Goal: Information Seeking & Learning: Learn about a topic

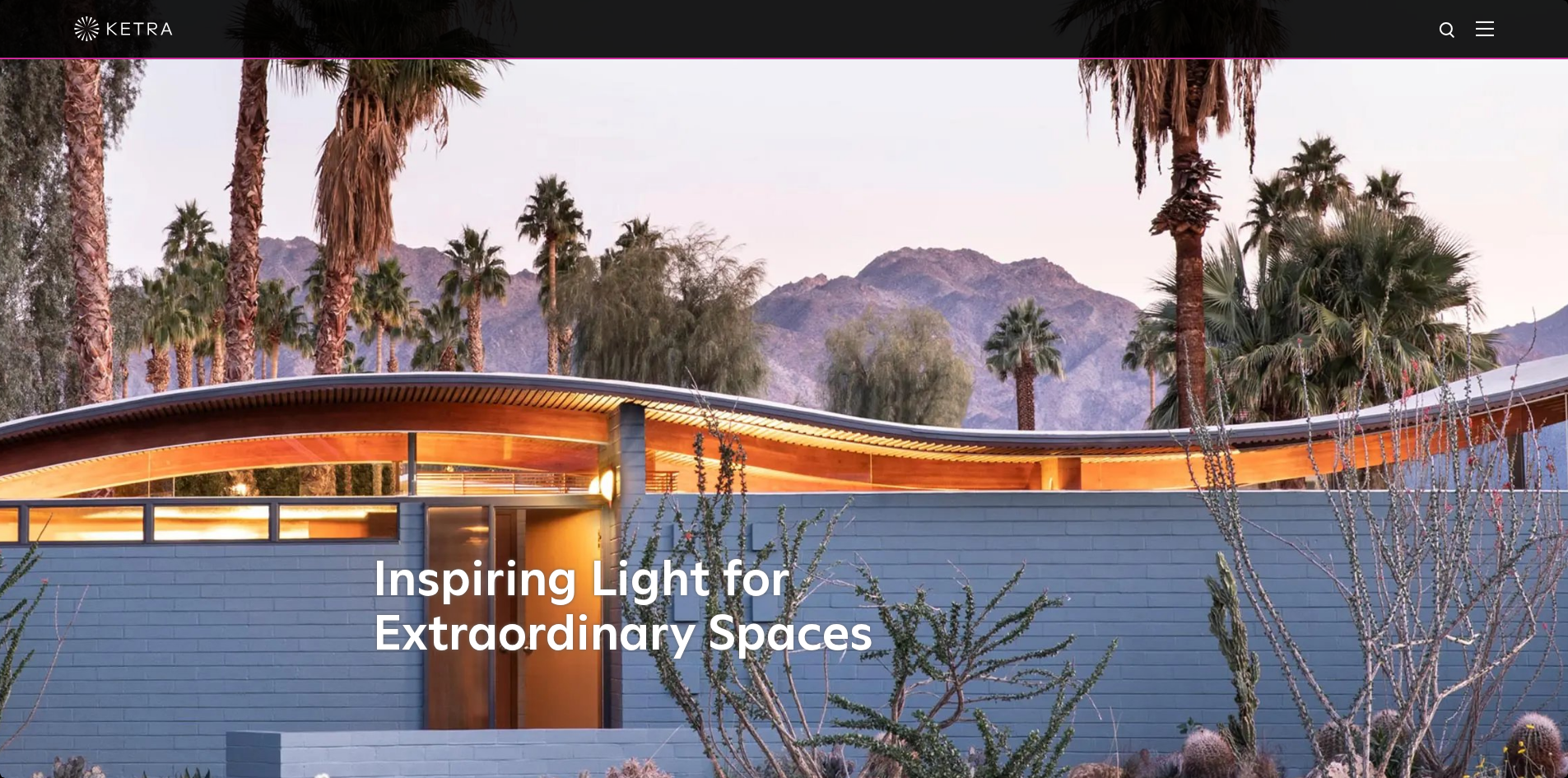
drag, startPoint x: 1498, startPoint y: 25, endPoint x: 1453, endPoint y: 38, distance: 46.8
click at [1494, 25] on img at bounding box center [1485, 28] width 18 height 16
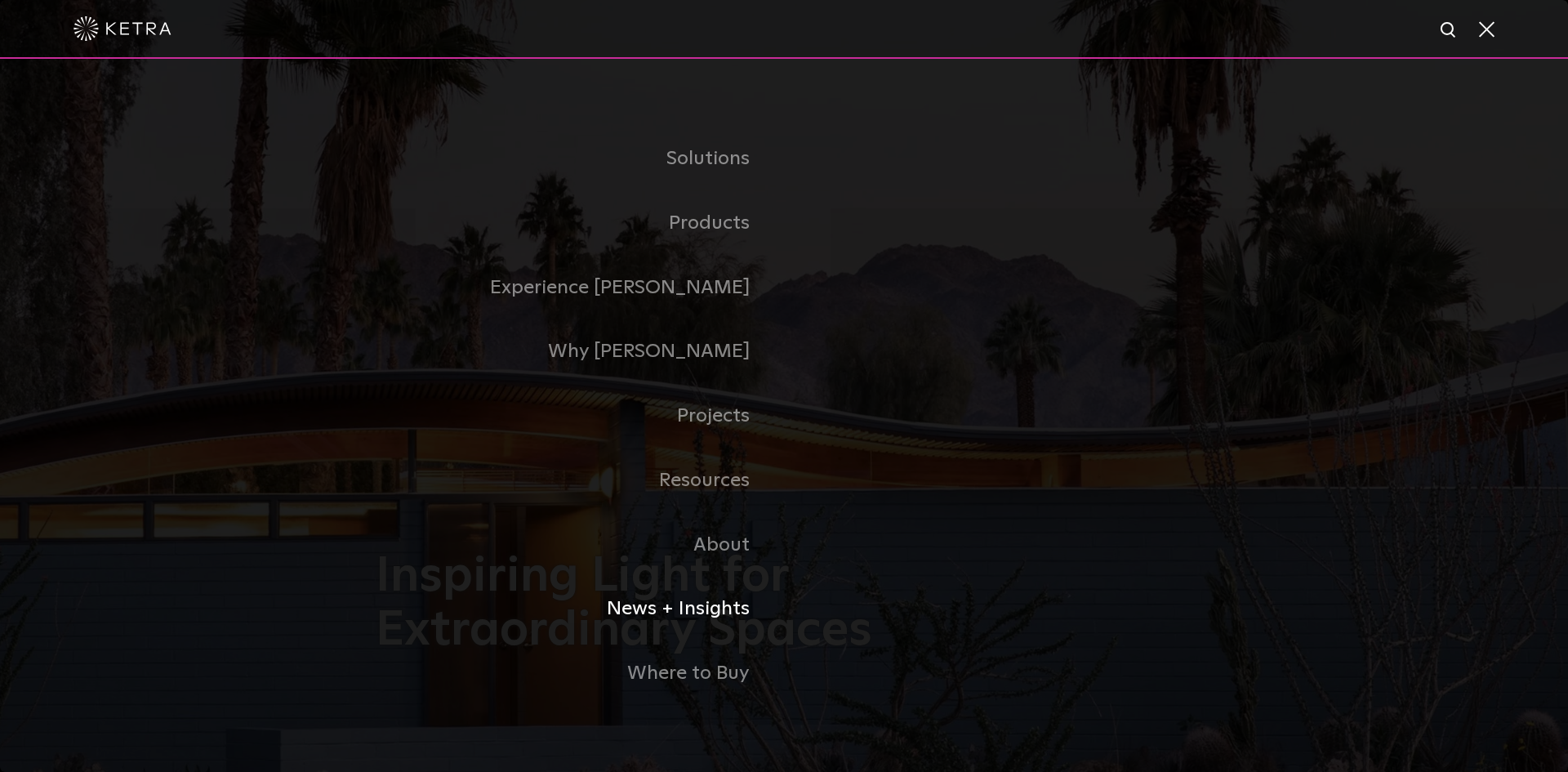
click at [676, 615] on link "News + Insights" at bounding box center [580, 608] width 409 height 64
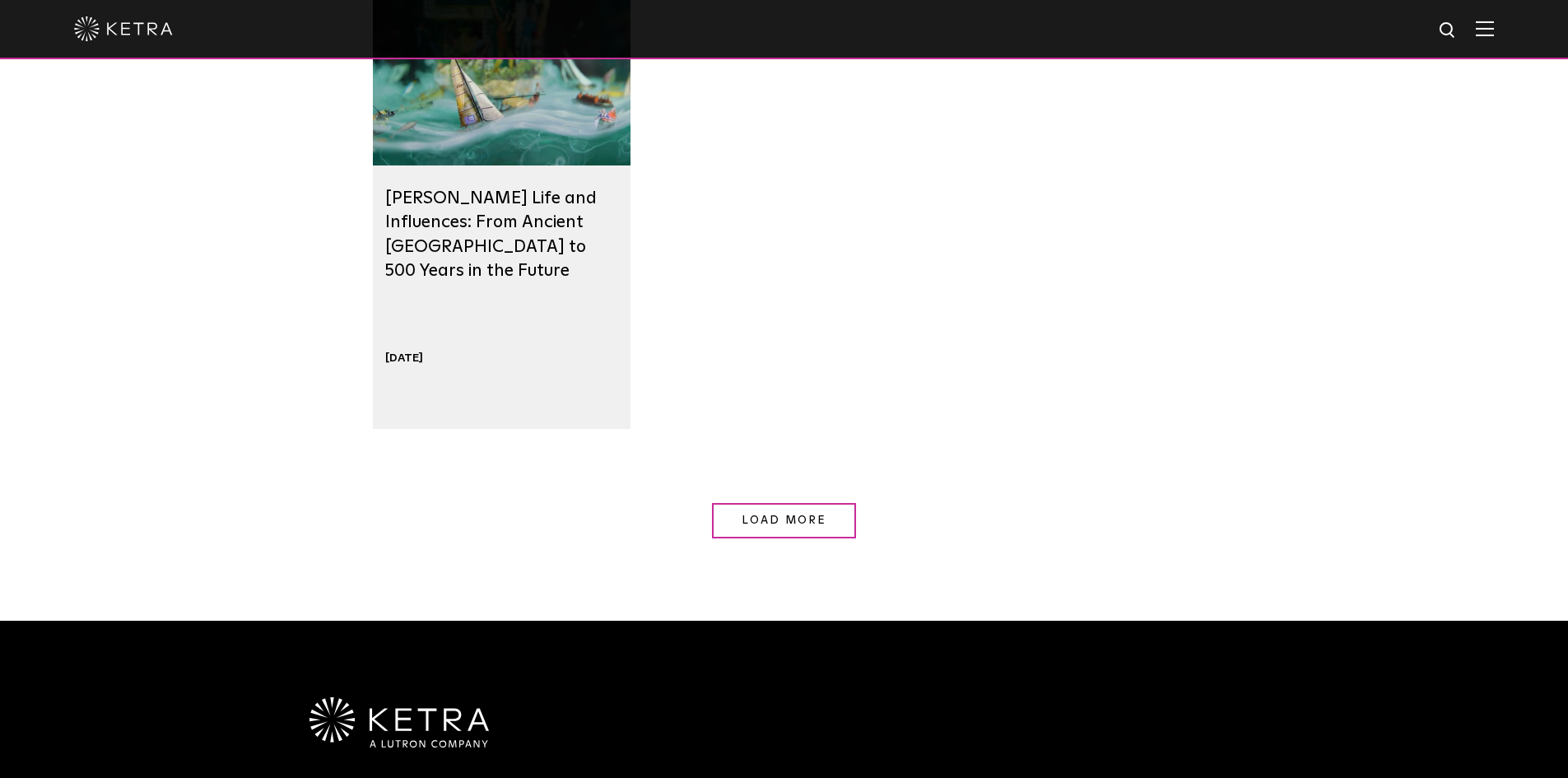
scroll to position [1728, 0]
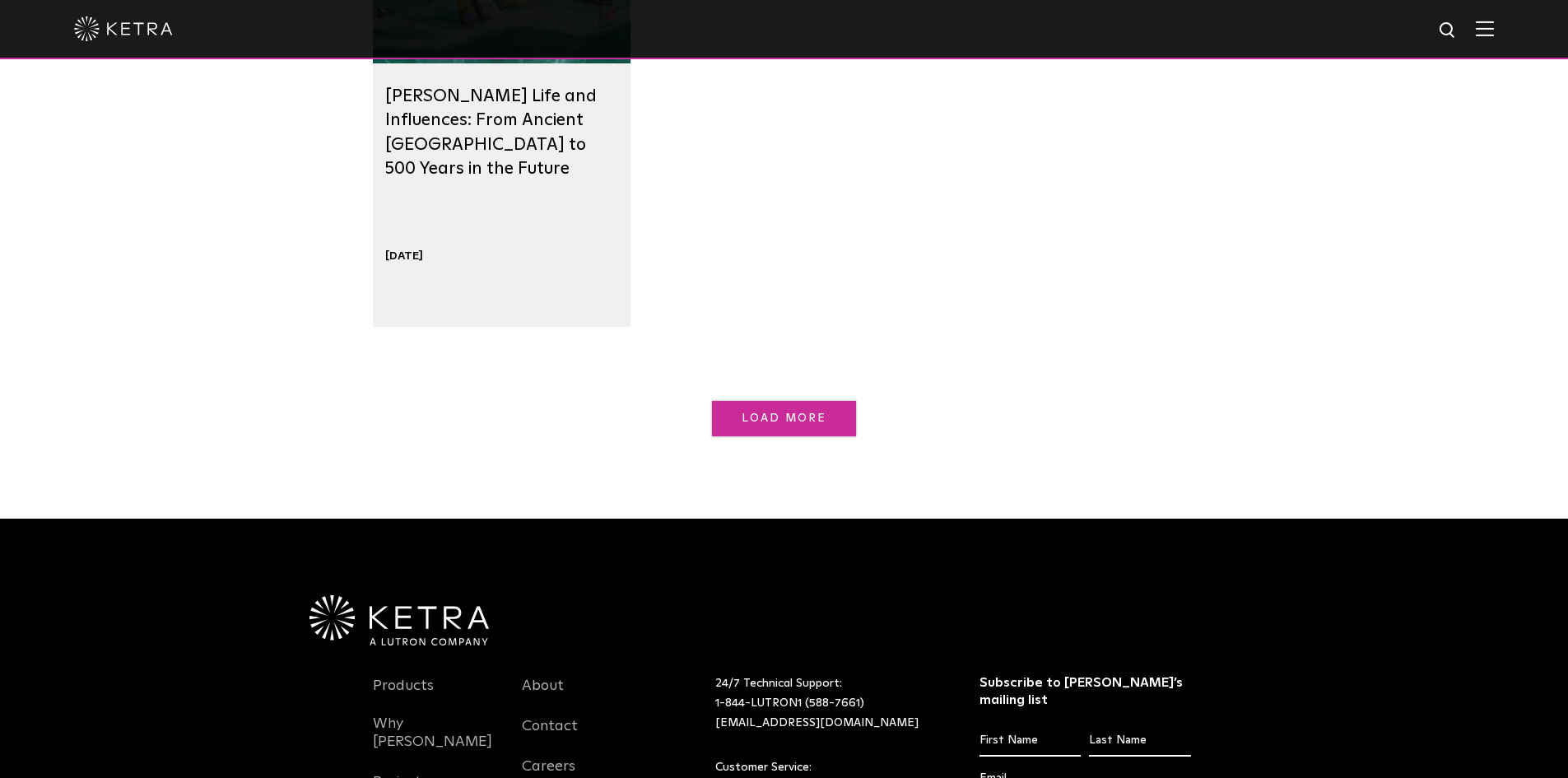
click at [795, 404] on link "Load More" at bounding box center [784, 418] width 144 height 36
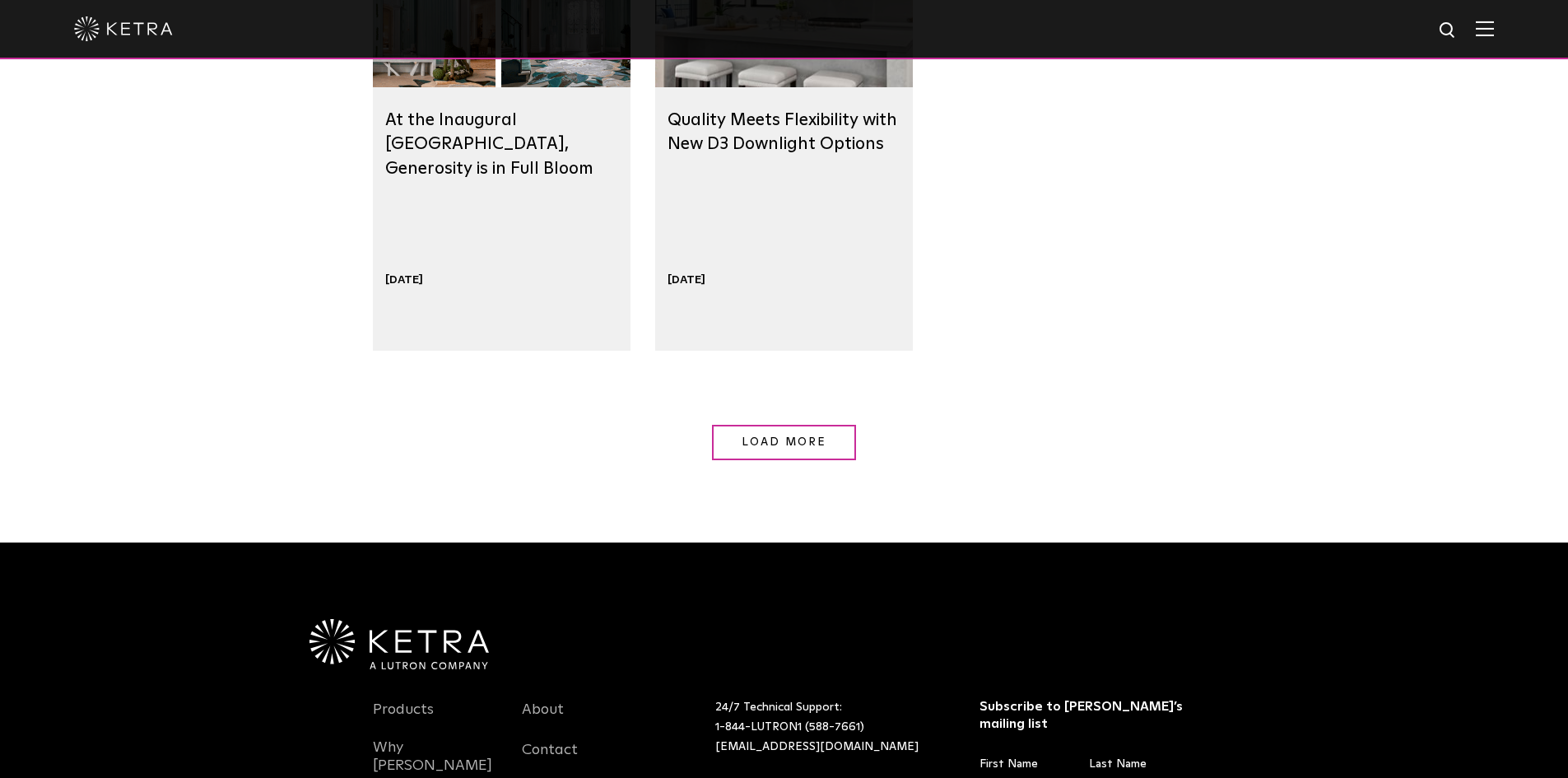
scroll to position [2716, 0]
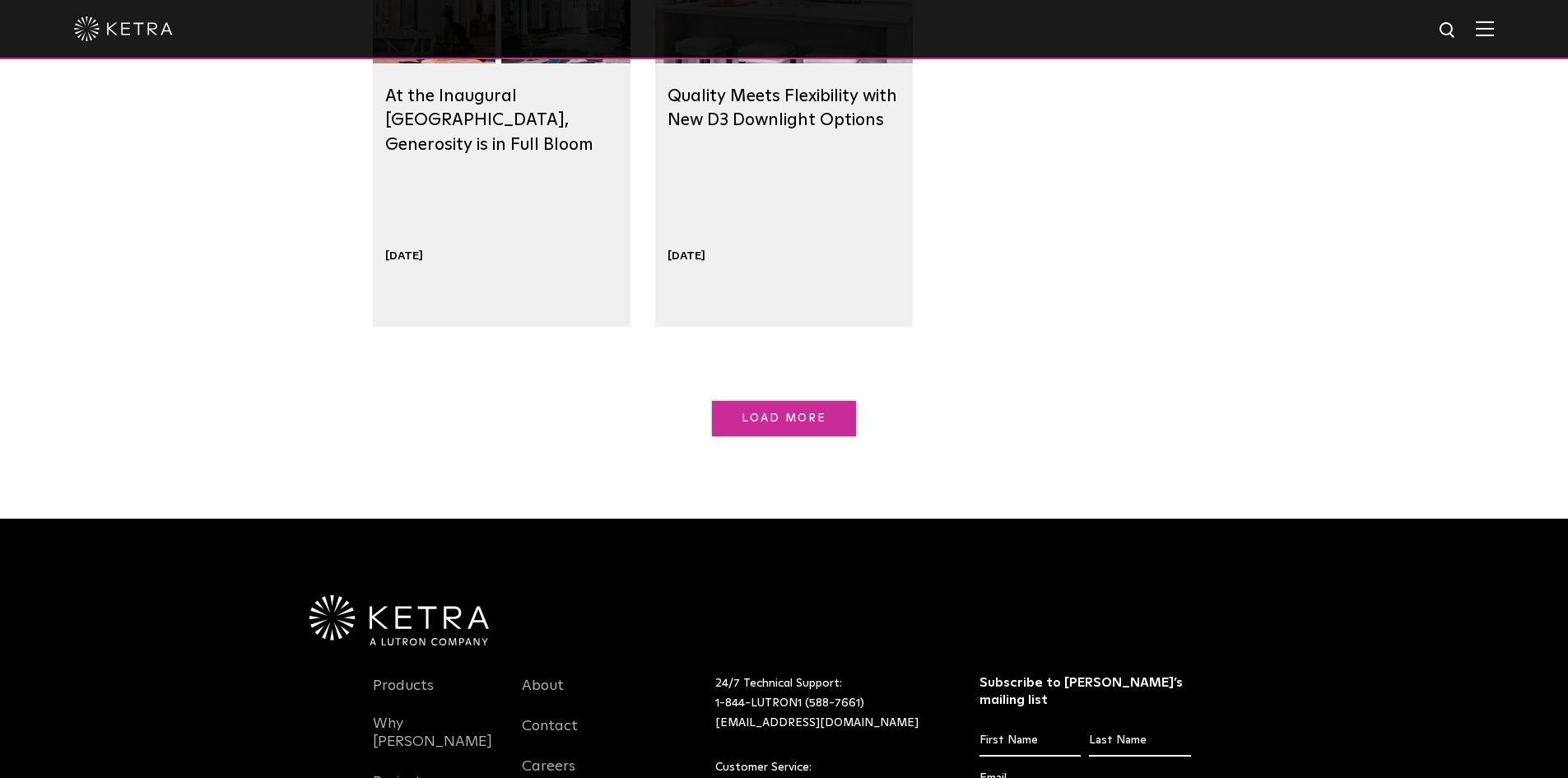
click at [734, 425] on link "Load More" at bounding box center [784, 418] width 144 height 36
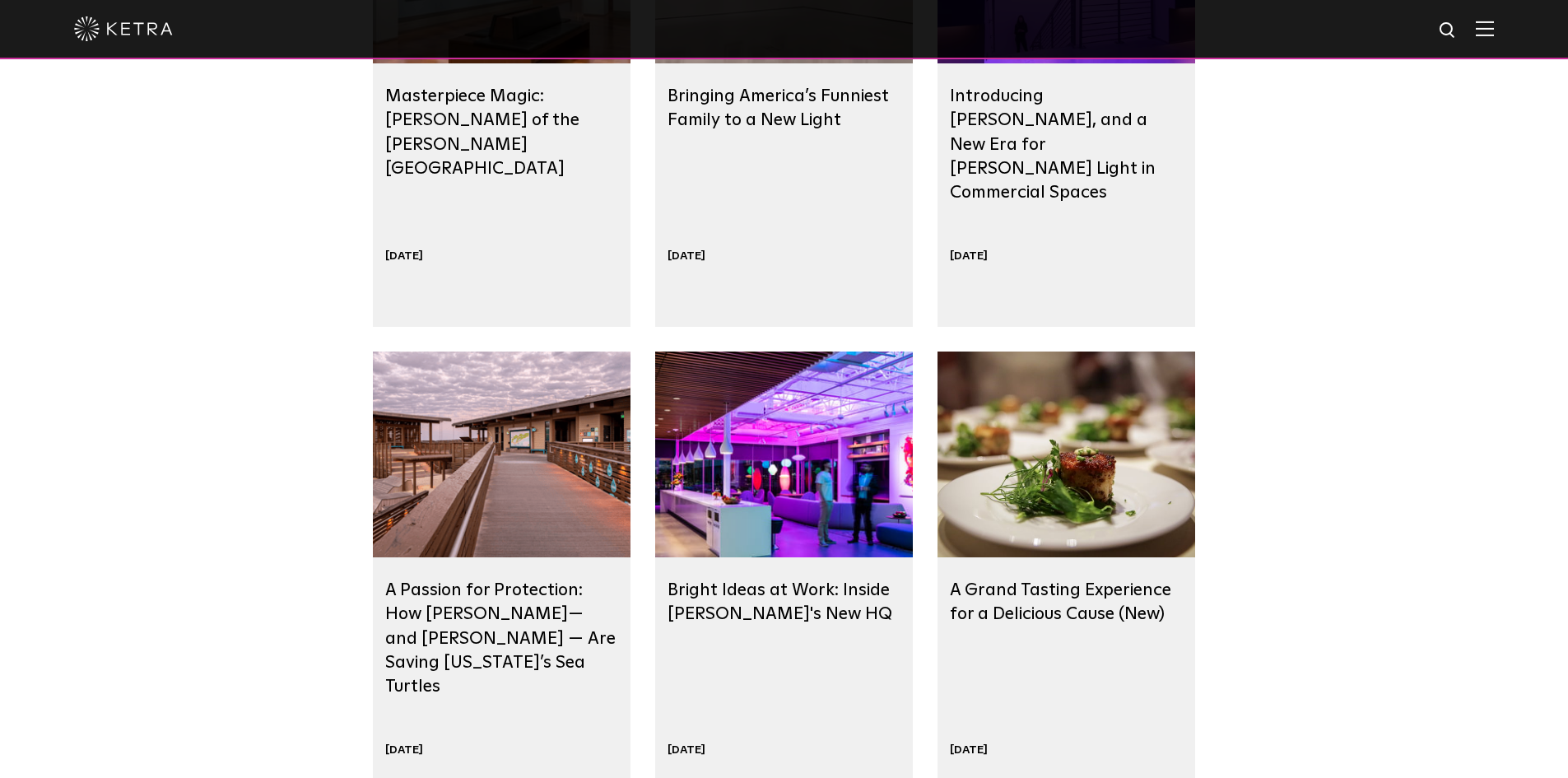
scroll to position [3703, 0]
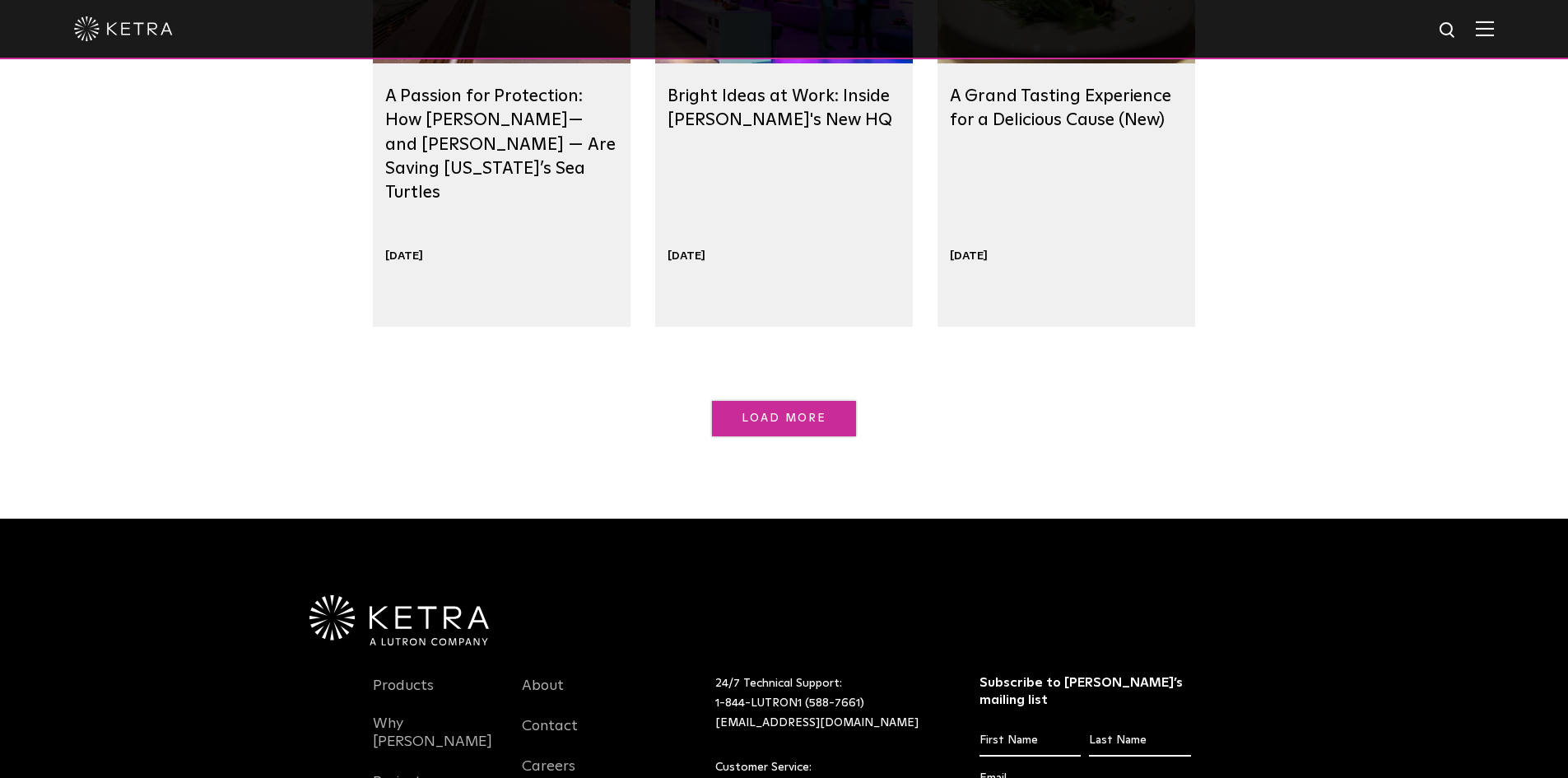
click at [762, 416] on span "Load More" at bounding box center [784, 417] width 86 height 12
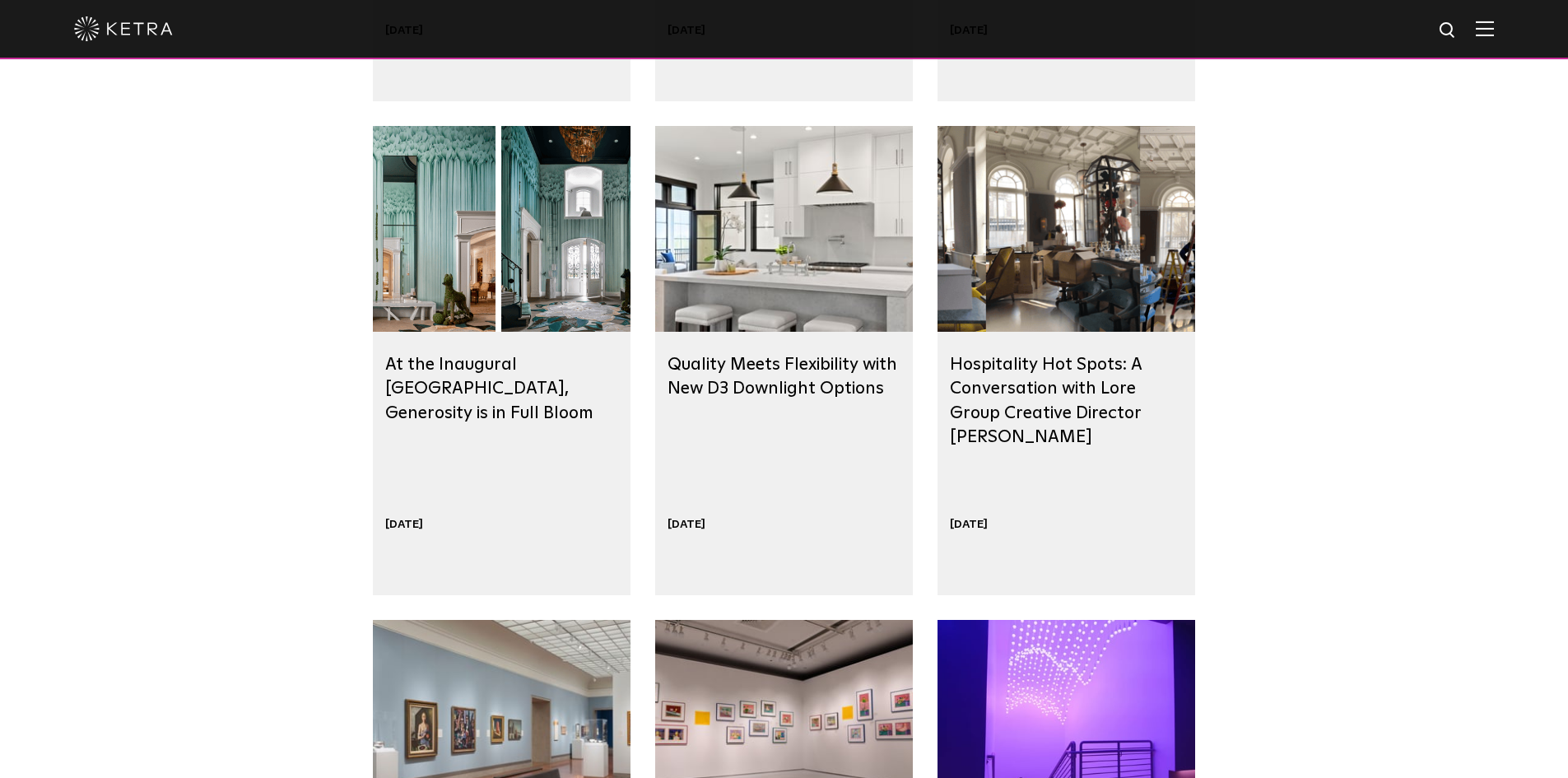
scroll to position [2468, 0]
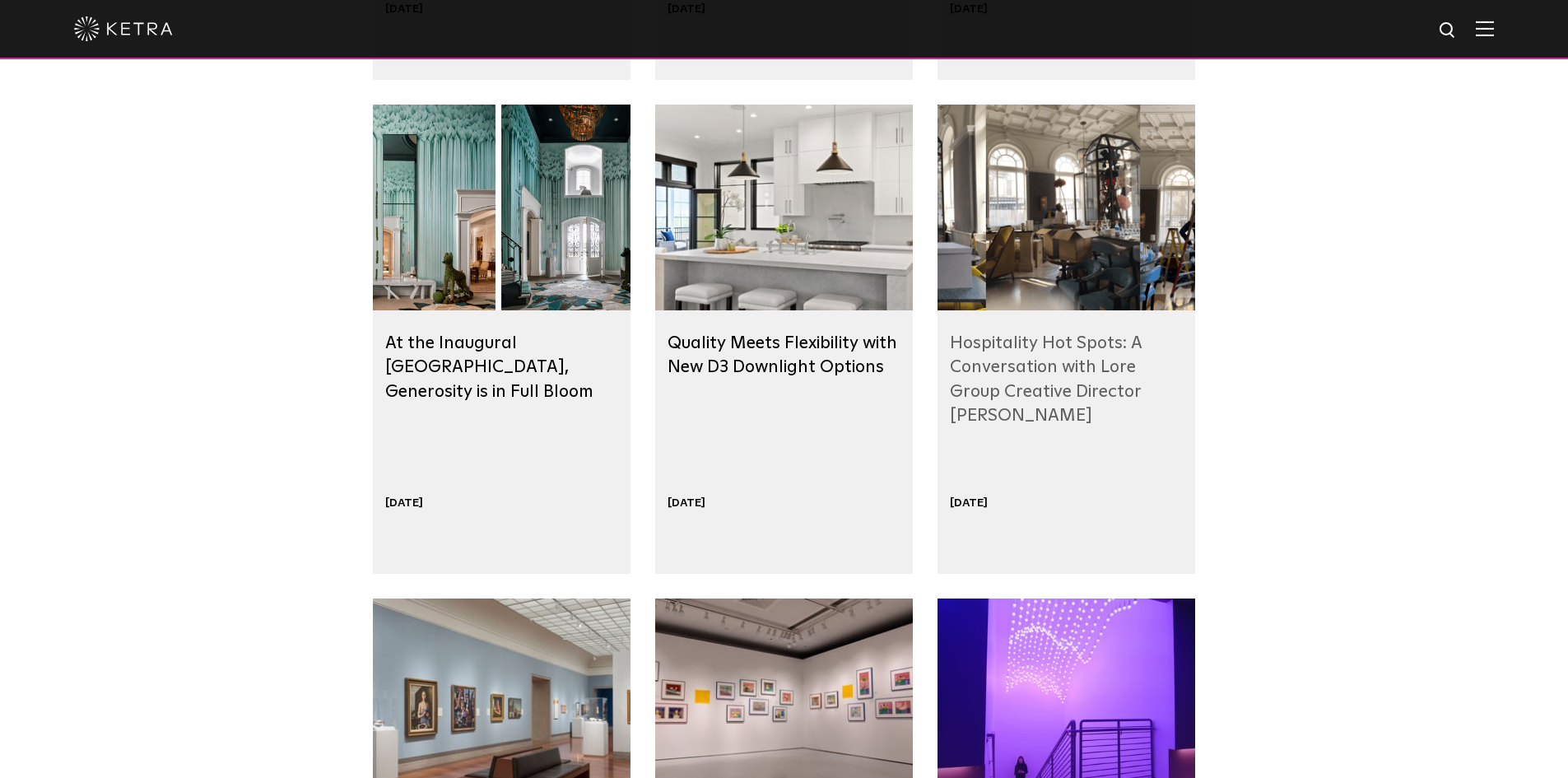
click at [1102, 399] on link "Hospitality Hot Spots: A Conversation with Lore Group Creative Director [PERSON…" at bounding box center [1046, 379] width 192 height 89
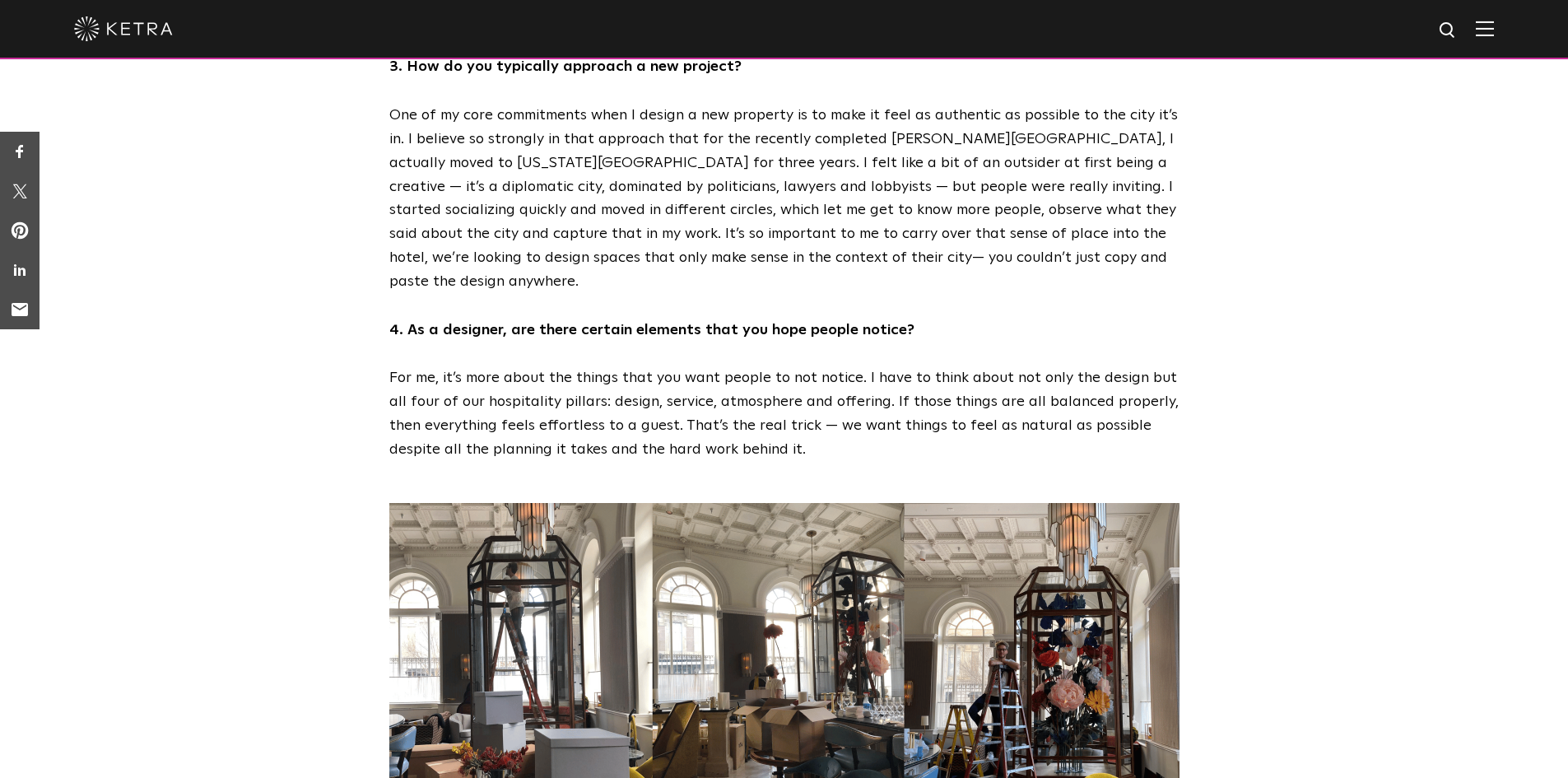
scroll to position [1728, 0]
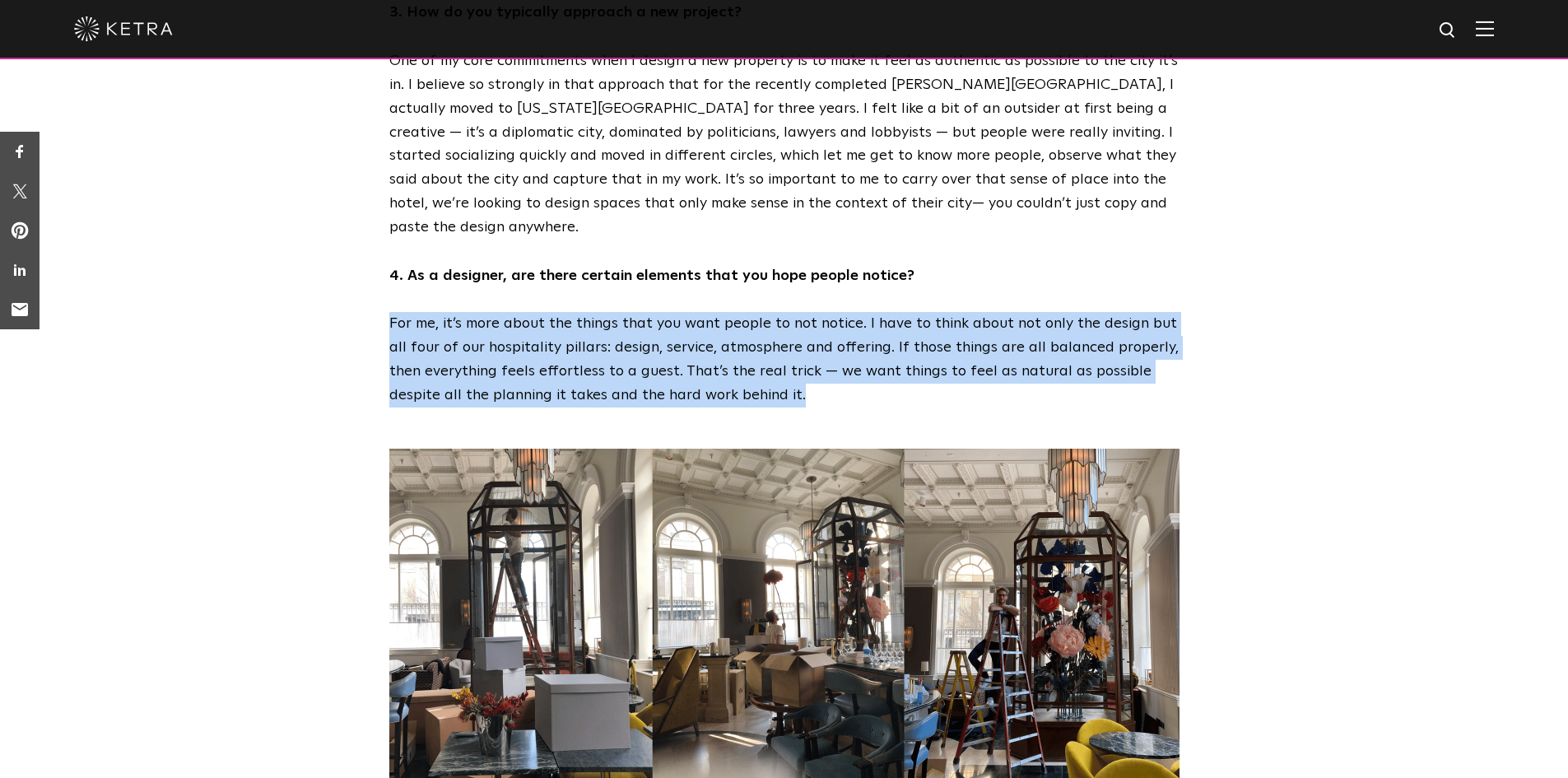
drag, startPoint x: 745, startPoint y: 267, endPoint x: 293, endPoint y: 197, distance: 457.4
click at [293, 197] on div "3. How do you typically approach a new project? One of my core commitments when…" at bounding box center [784, 204] width 1568 height 405
copy p "For me, it’s more about the things that you want people to not notice. I have t…"
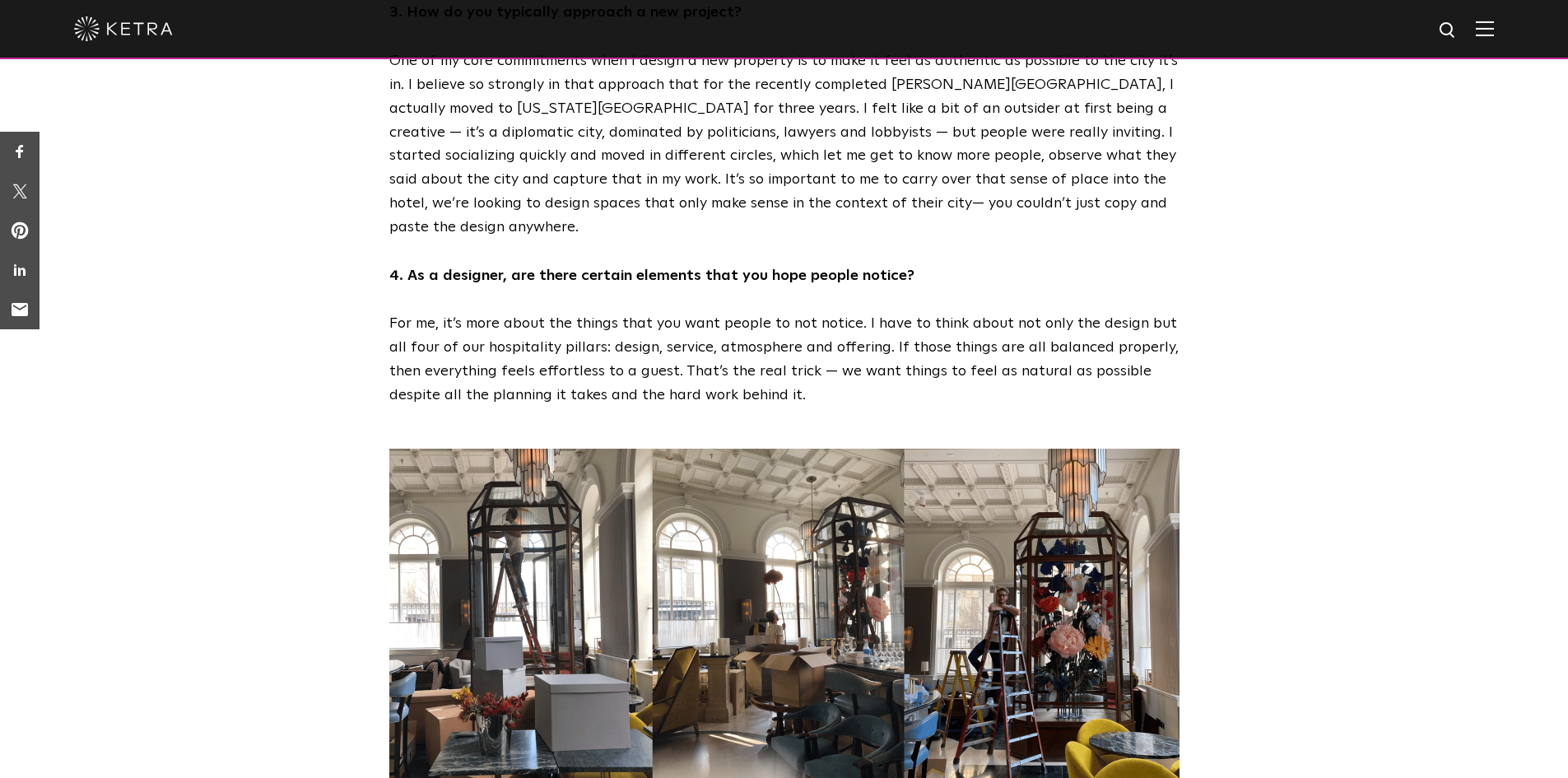
drag, startPoint x: 913, startPoint y: 129, endPoint x: 913, endPoint y: 144, distance: 15.0
click at [913, 129] on div "3. How do you typically approach a new project? One of my core commitments when…" at bounding box center [784, 204] width 823 height 405
drag, startPoint x: 917, startPoint y: 148, endPoint x: 406, endPoint y: 161, distance: 511.2
click at [406, 264] on p "4. As a designer, are there certain elements that you hope people notice?" at bounding box center [784, 276] width 790 height 24
copy strong "As a designer, are there certain elements that you hope people notice?"
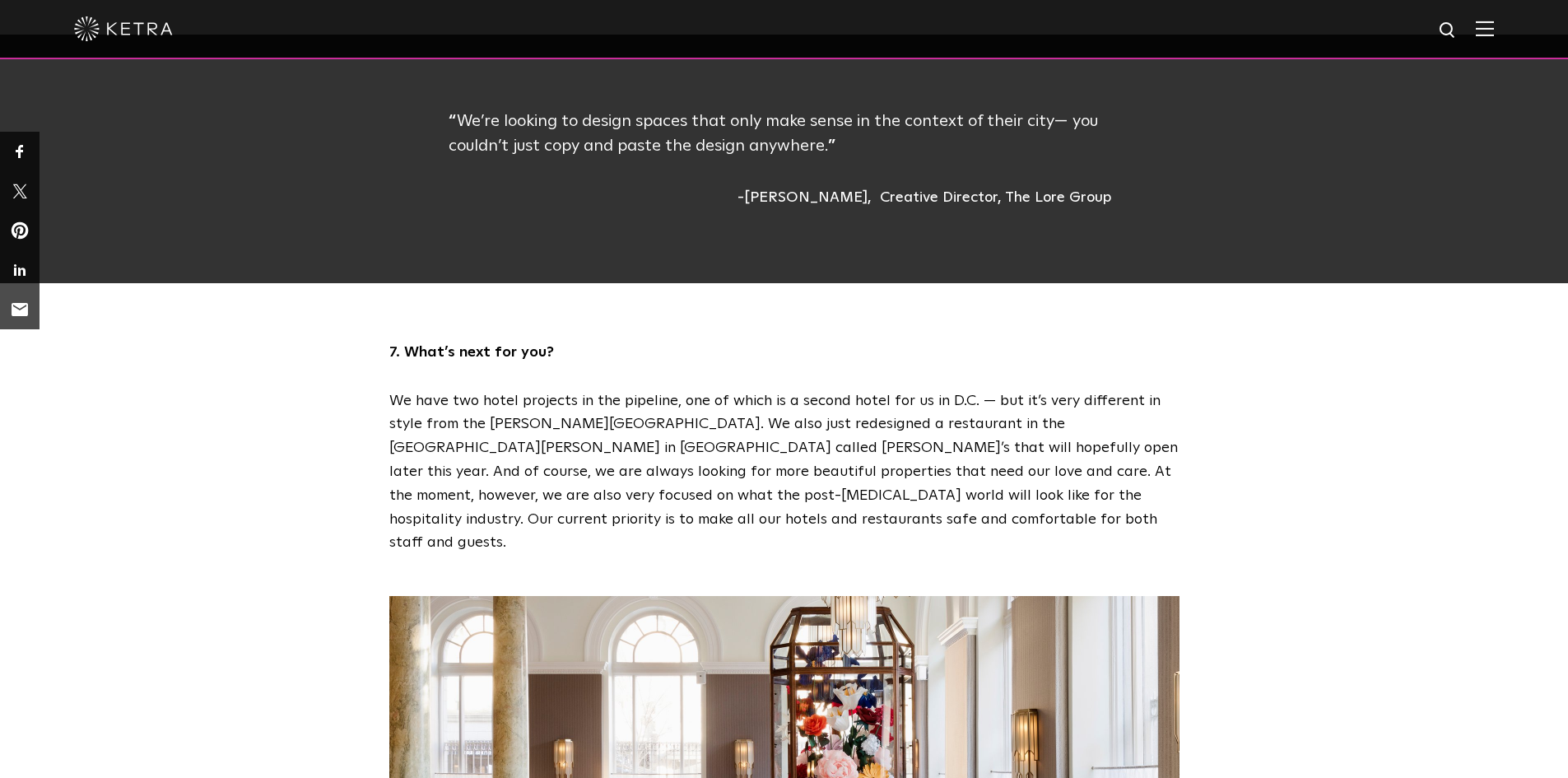
scroll to position [2468, 0]
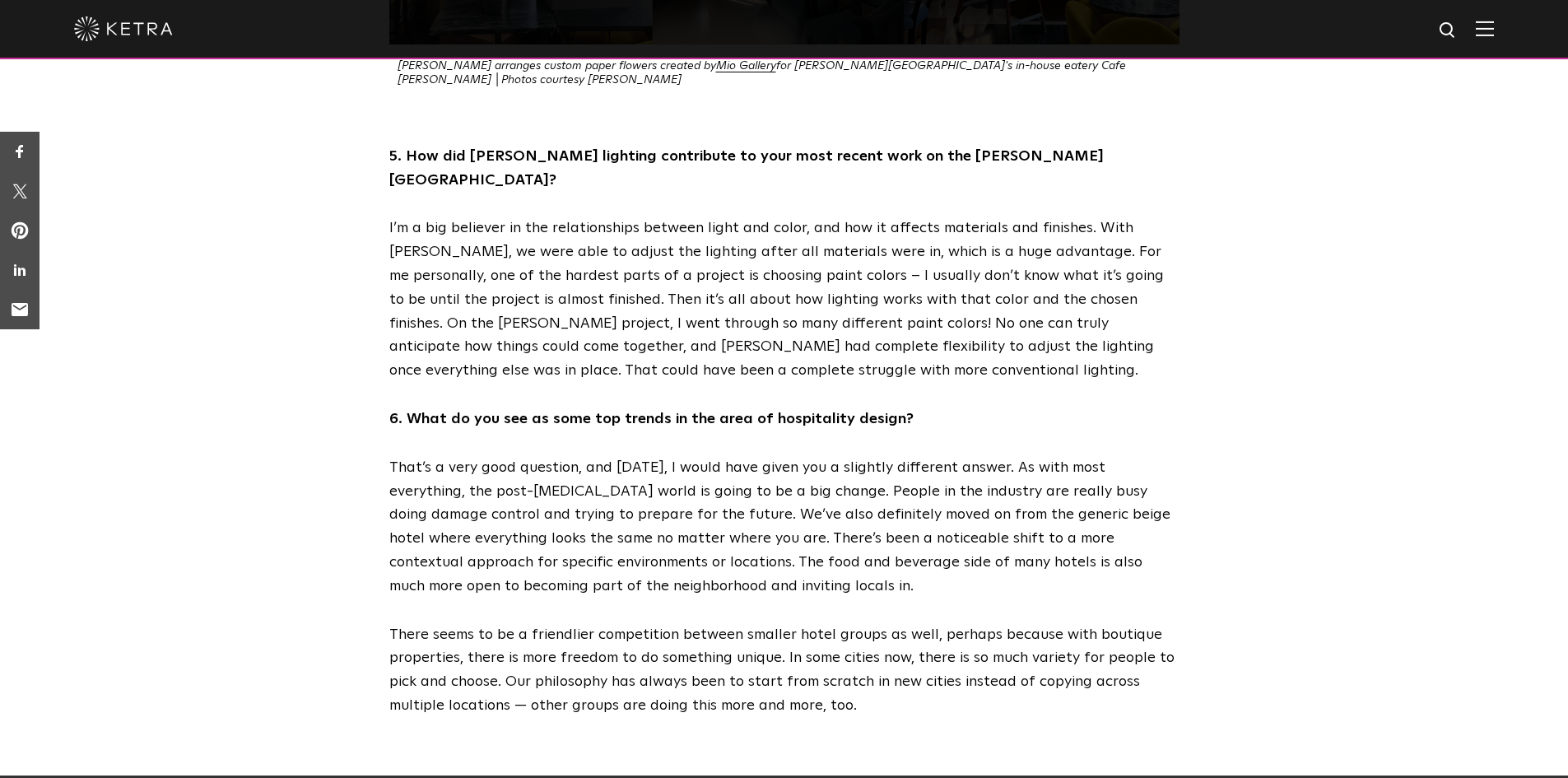
click at [1512, 32] on div at bounding box center [784, 29] width 1568 height 59
click at [1494, 33] on img at bounding box center [1485, 28] width 18 height 16
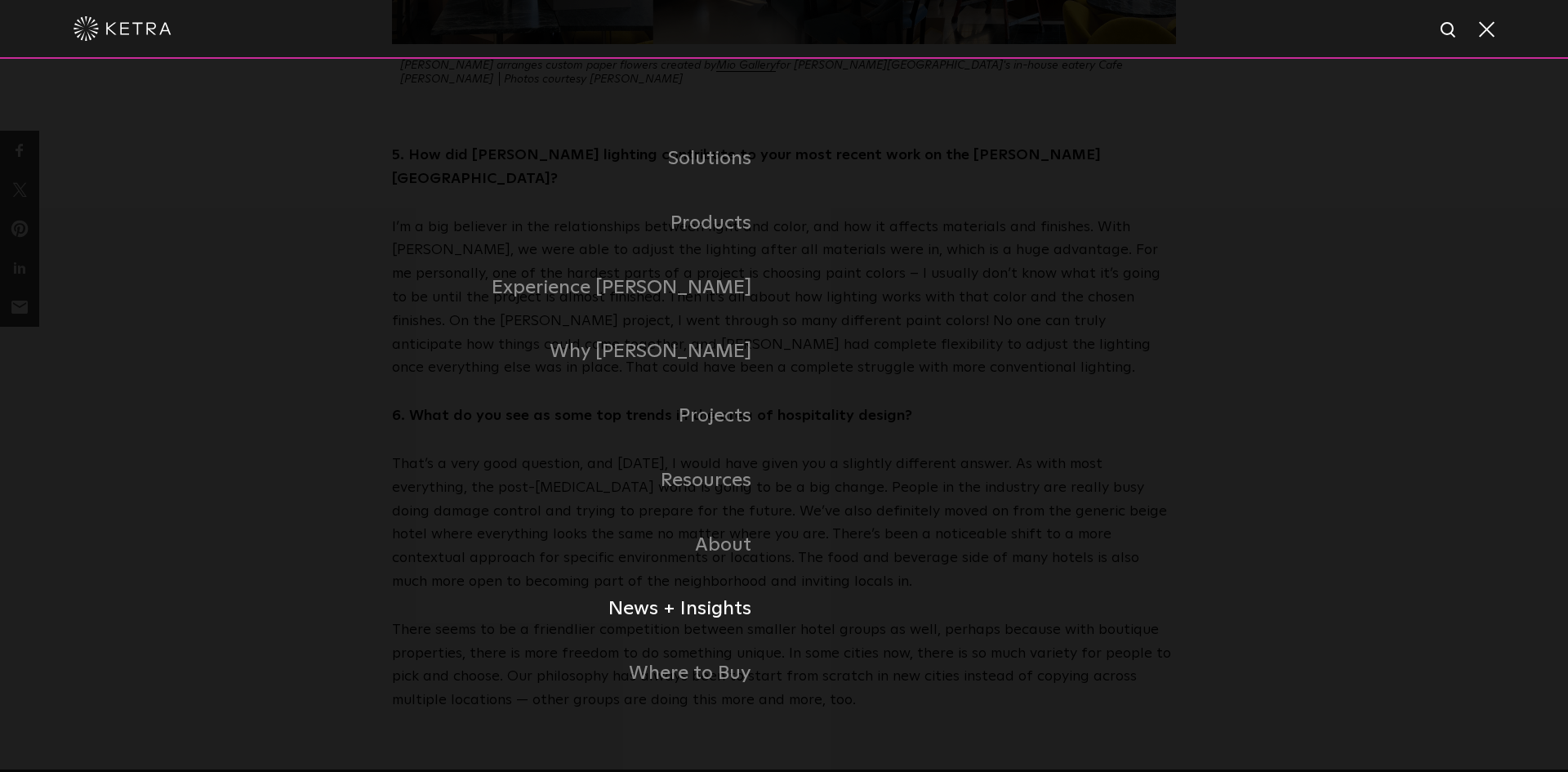
click at [680, 613] on link "News + Insights" at bounding box center [588, 608] width 392 height 64
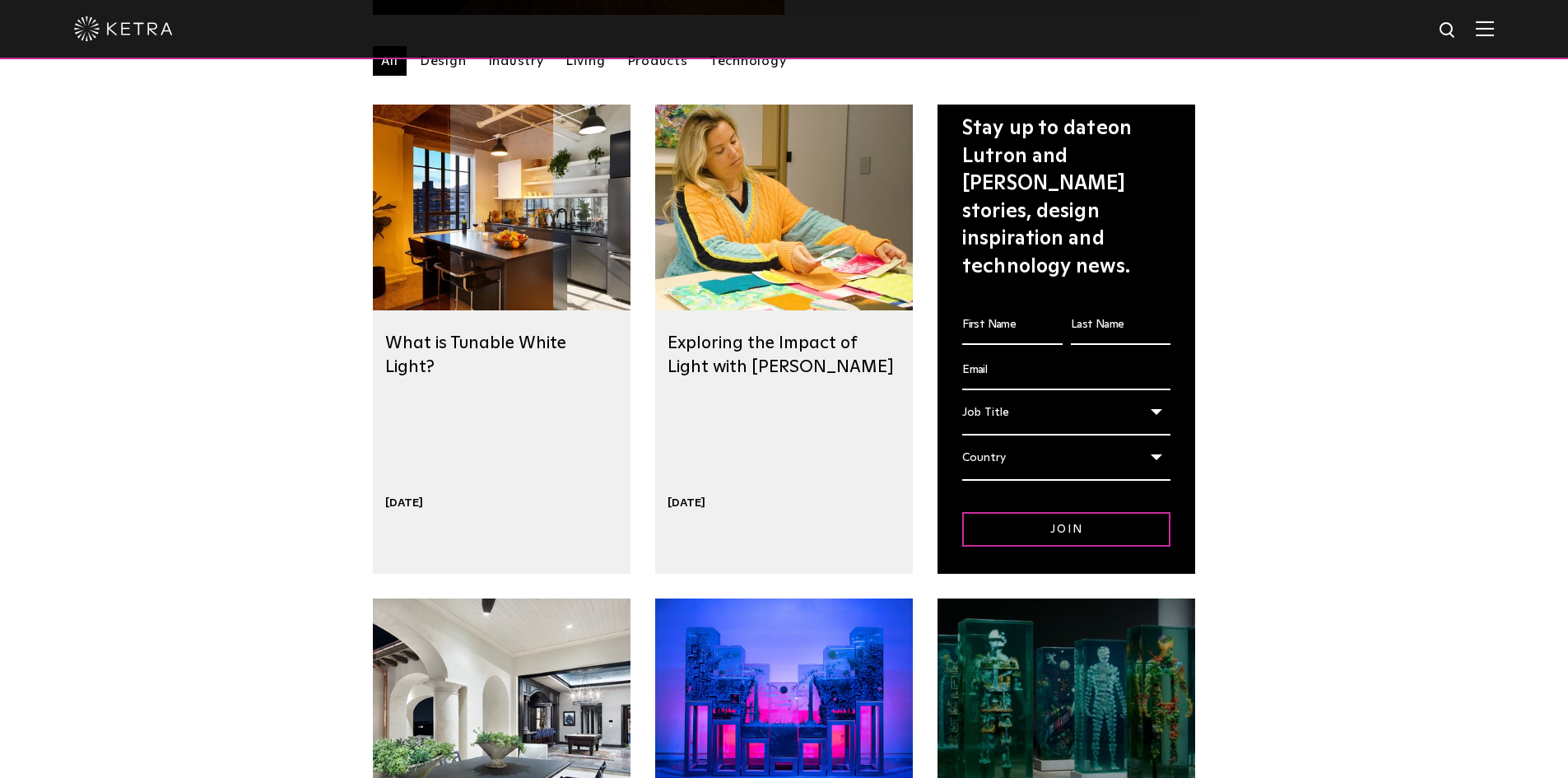
click at [464, 76] on link "Design" at bounding box center [443, 60] width 63 height 29
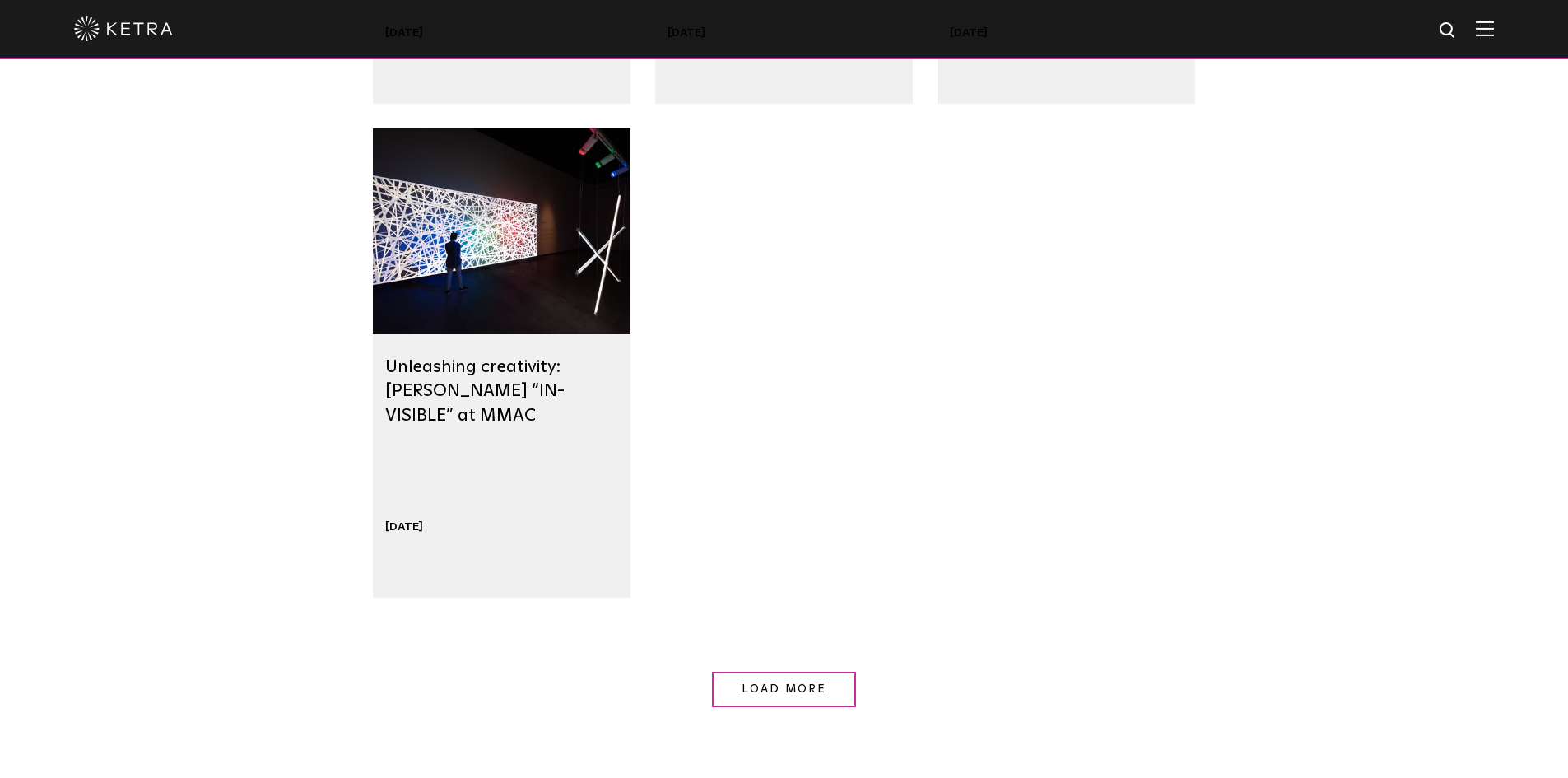
scroll to position [1481, 0]
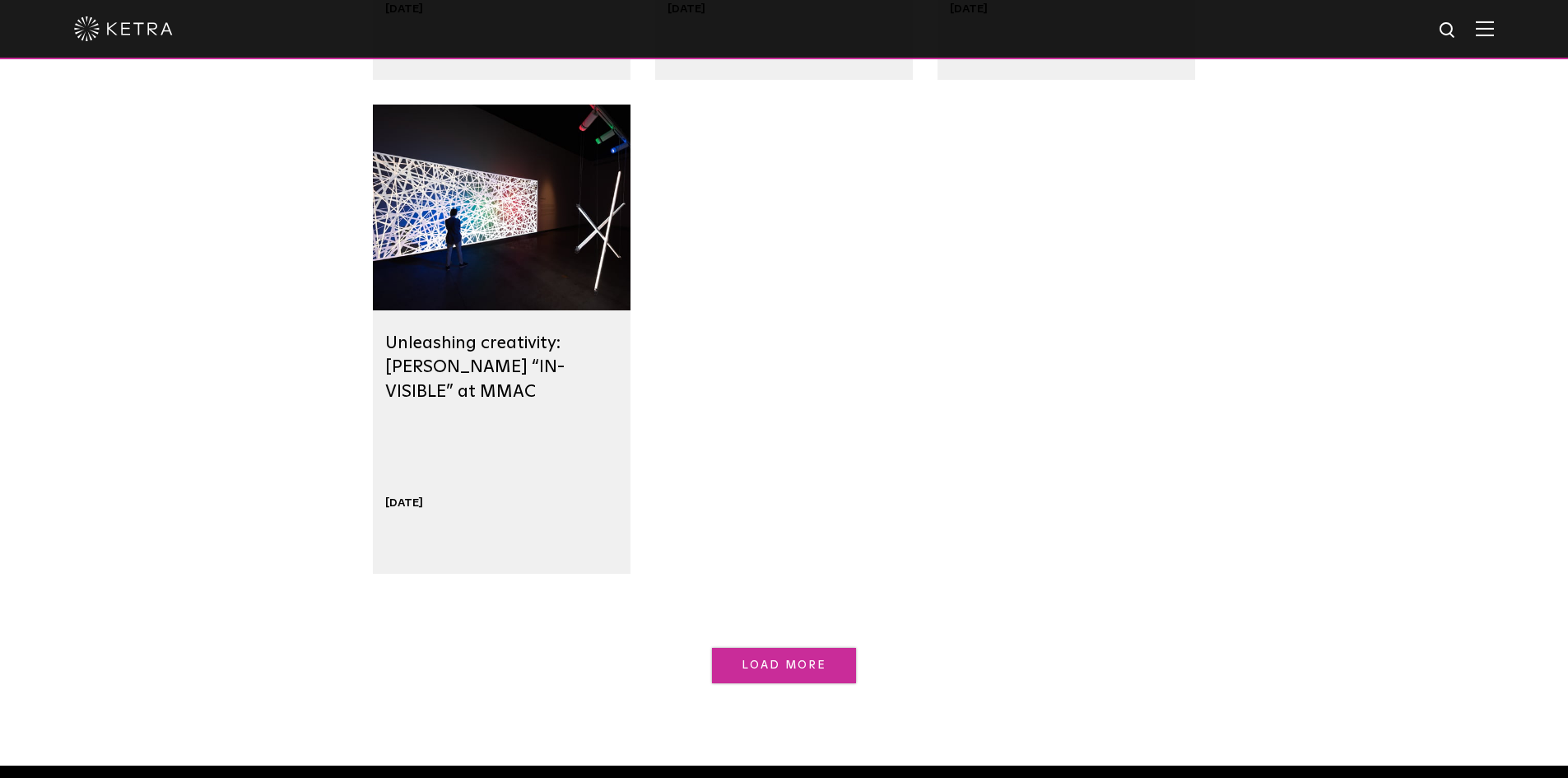
click at [800, 669] on span "Load More" at bounding box center [784, 665] width 86 height 12
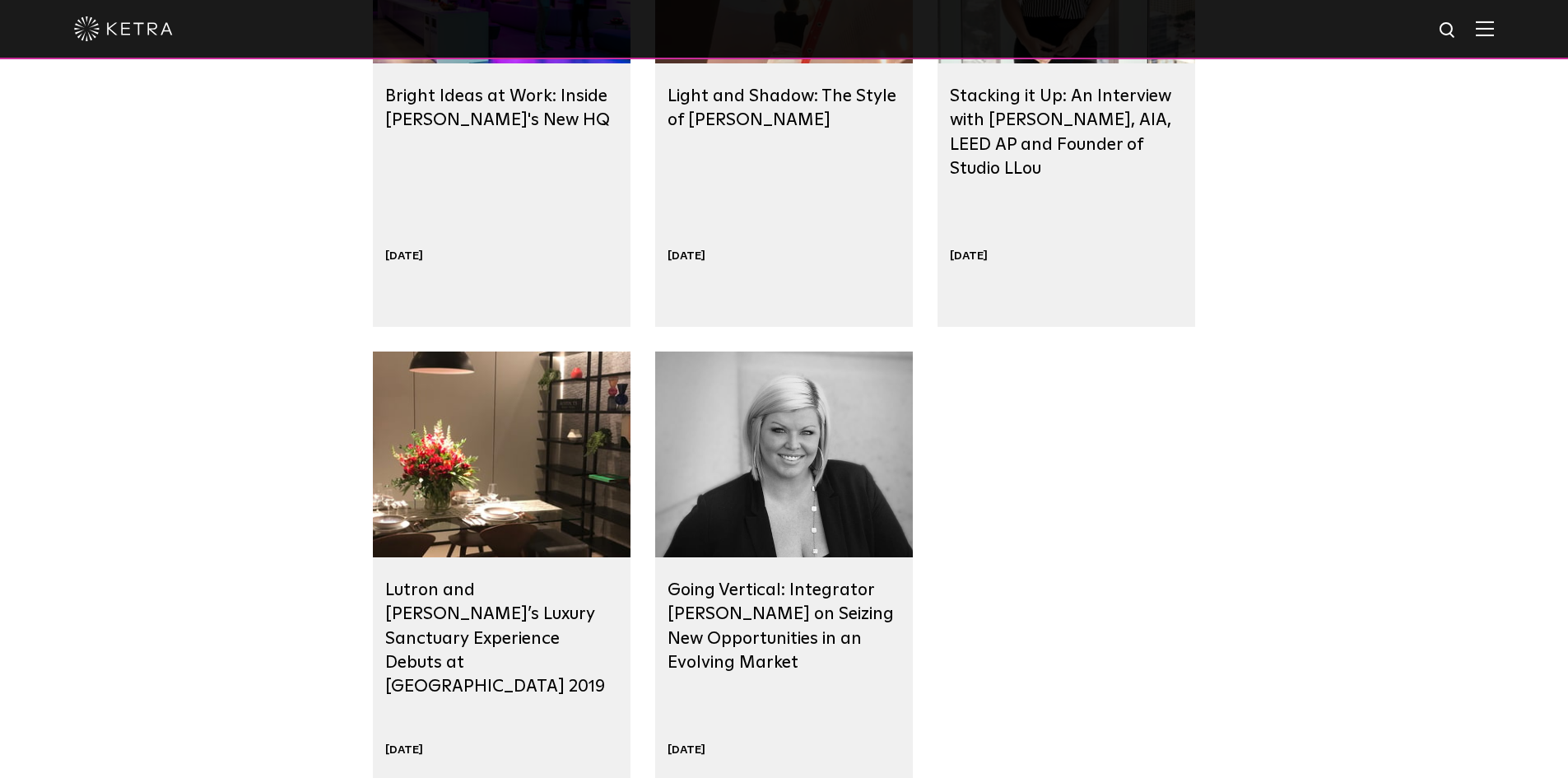
scroll to position [2468, 0]
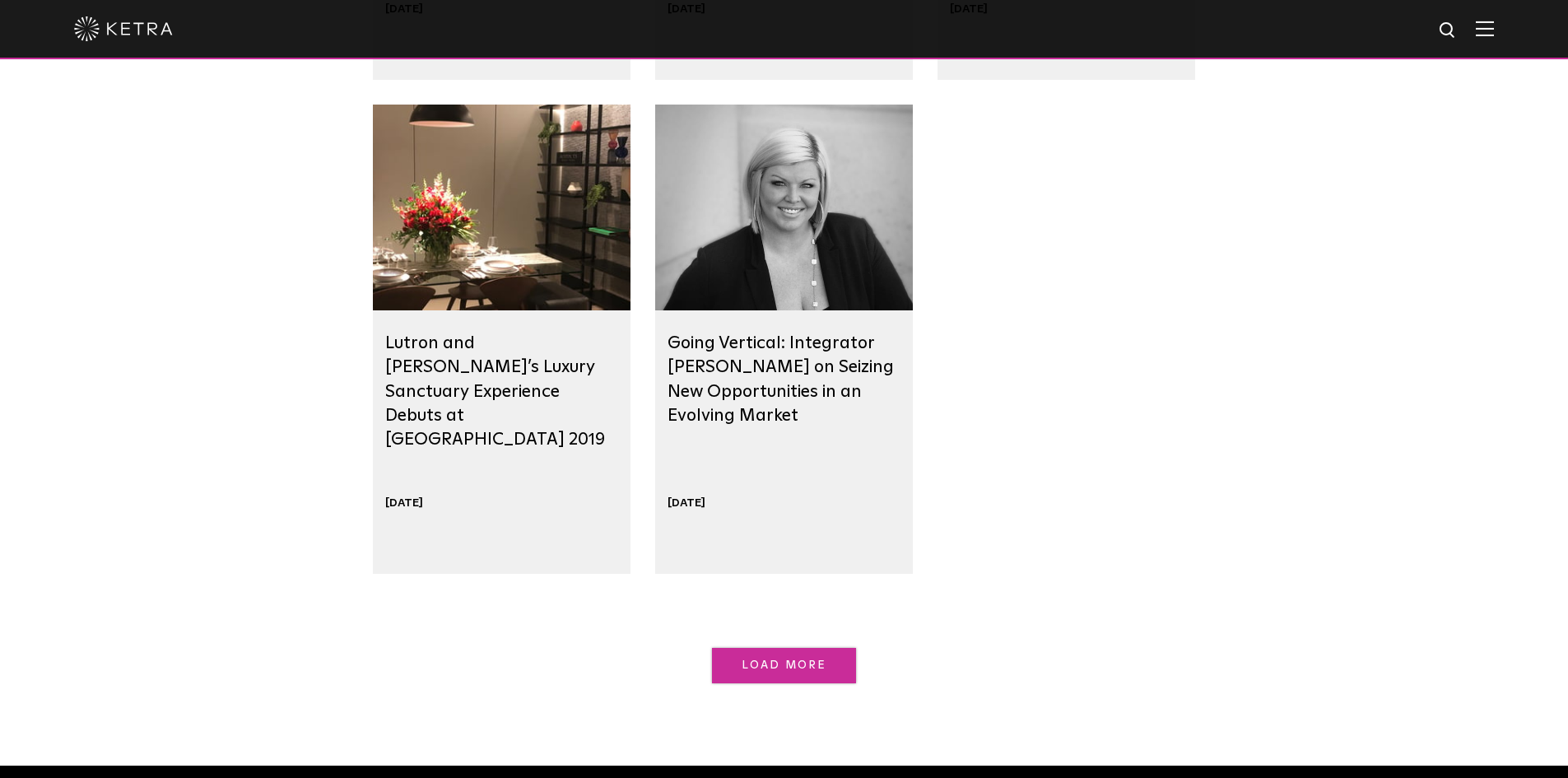
click at [779, 676] on link "Load More" at bounding box center [784, 665] width 144 height 36
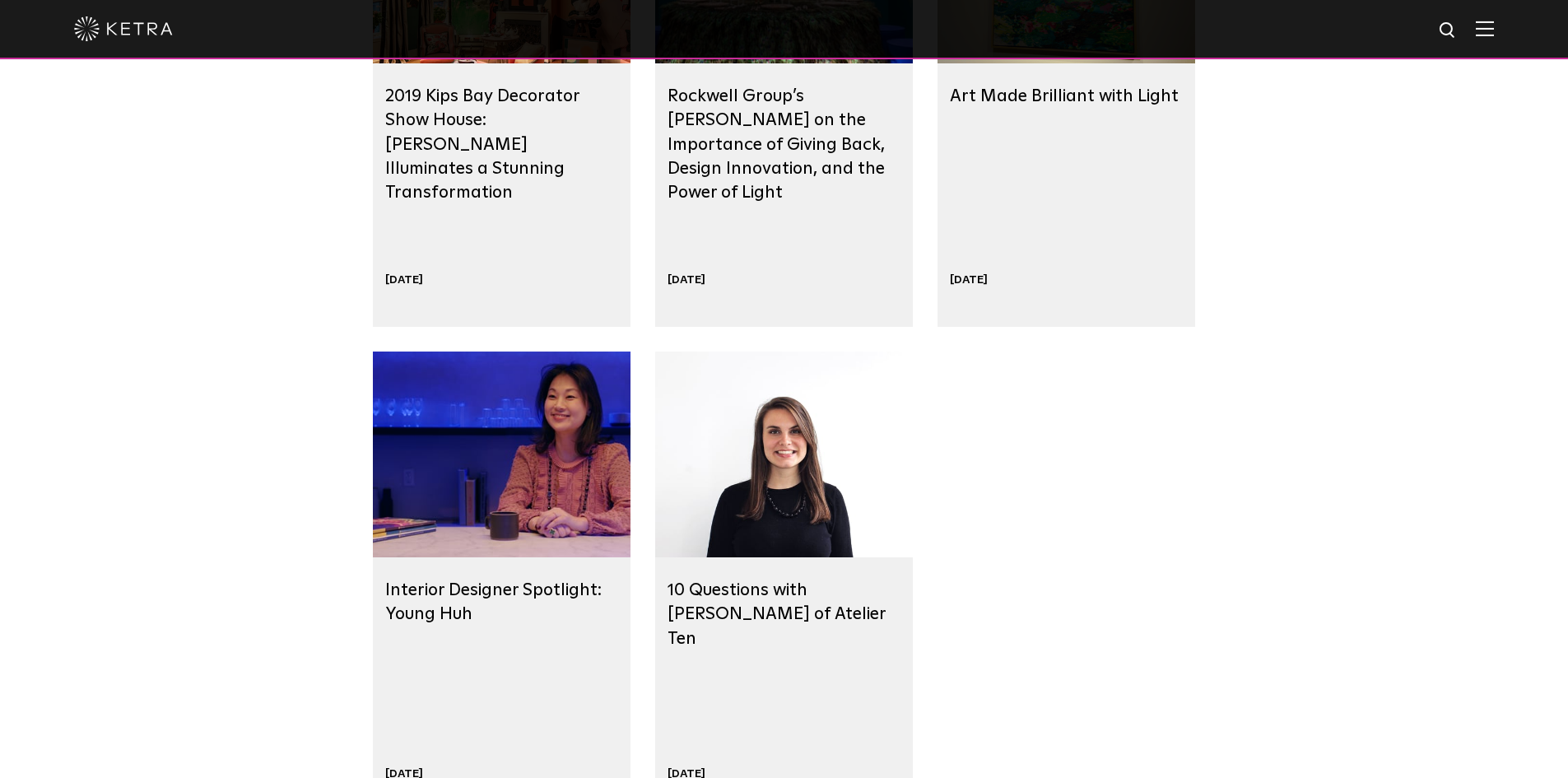
scroll to position [3456, 0]
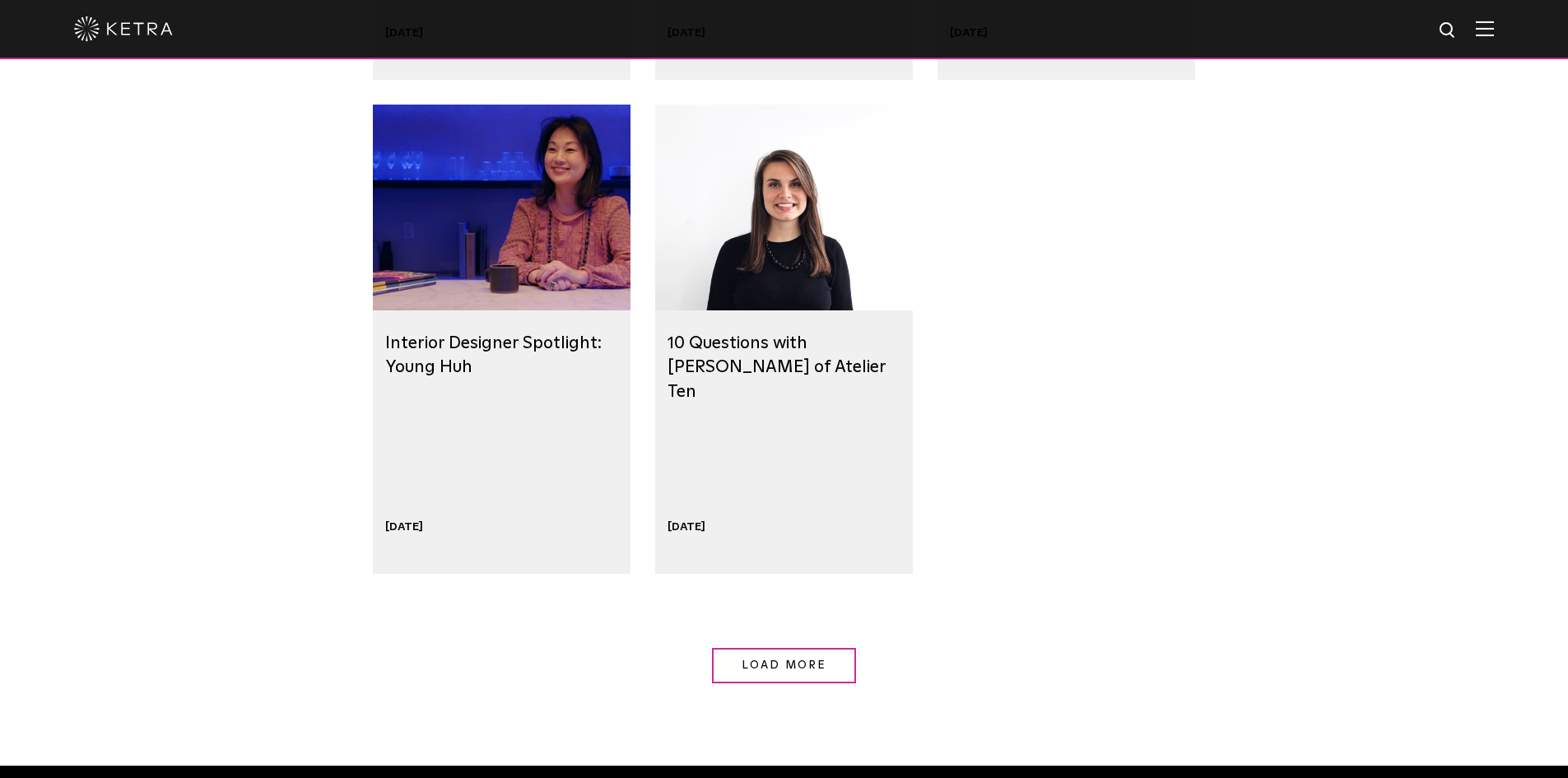
click at [804, 670] on span "Load More" at bounding box center [784, 665] width 86 height 12
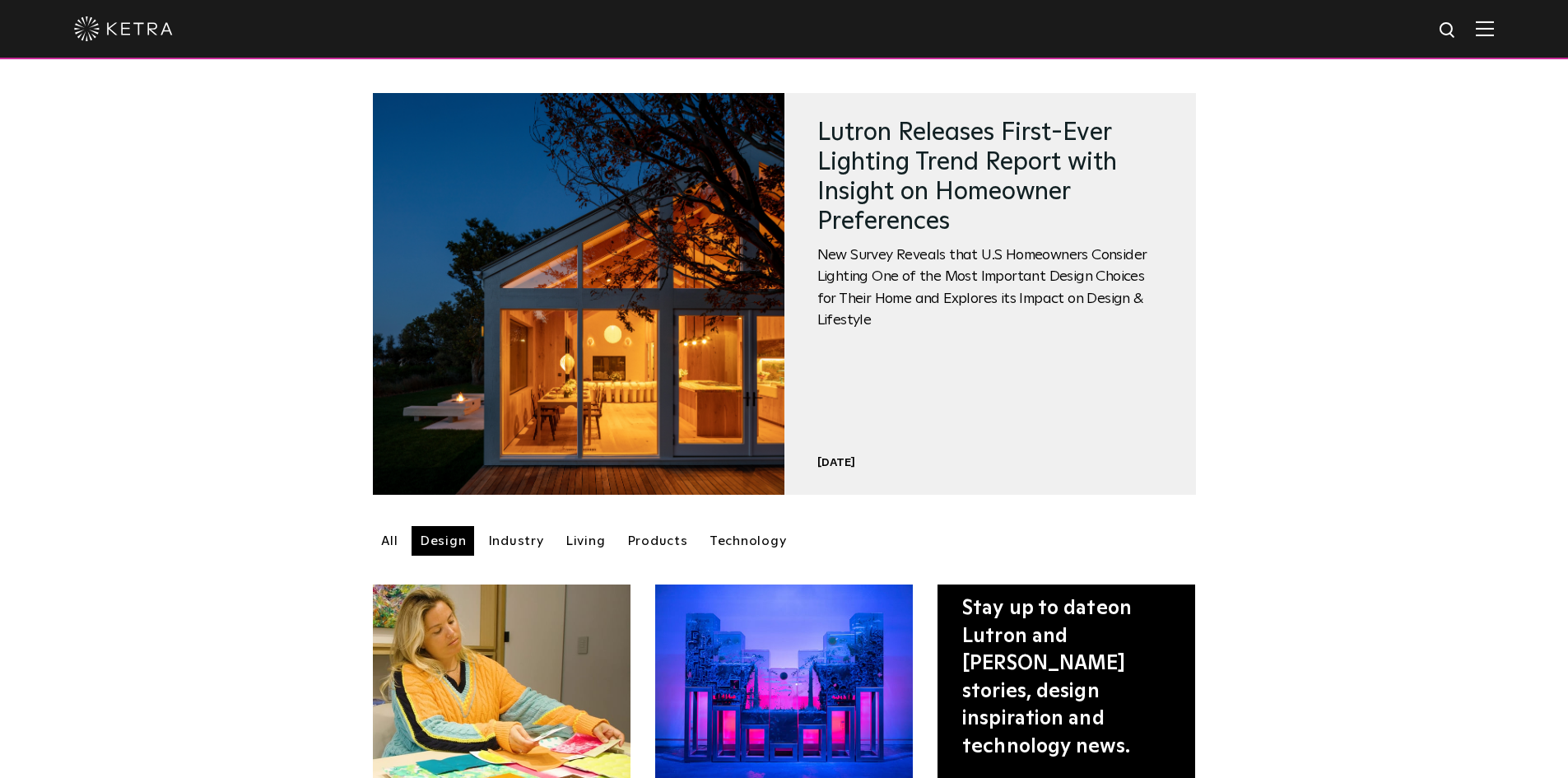
scroll to position [0, 0]
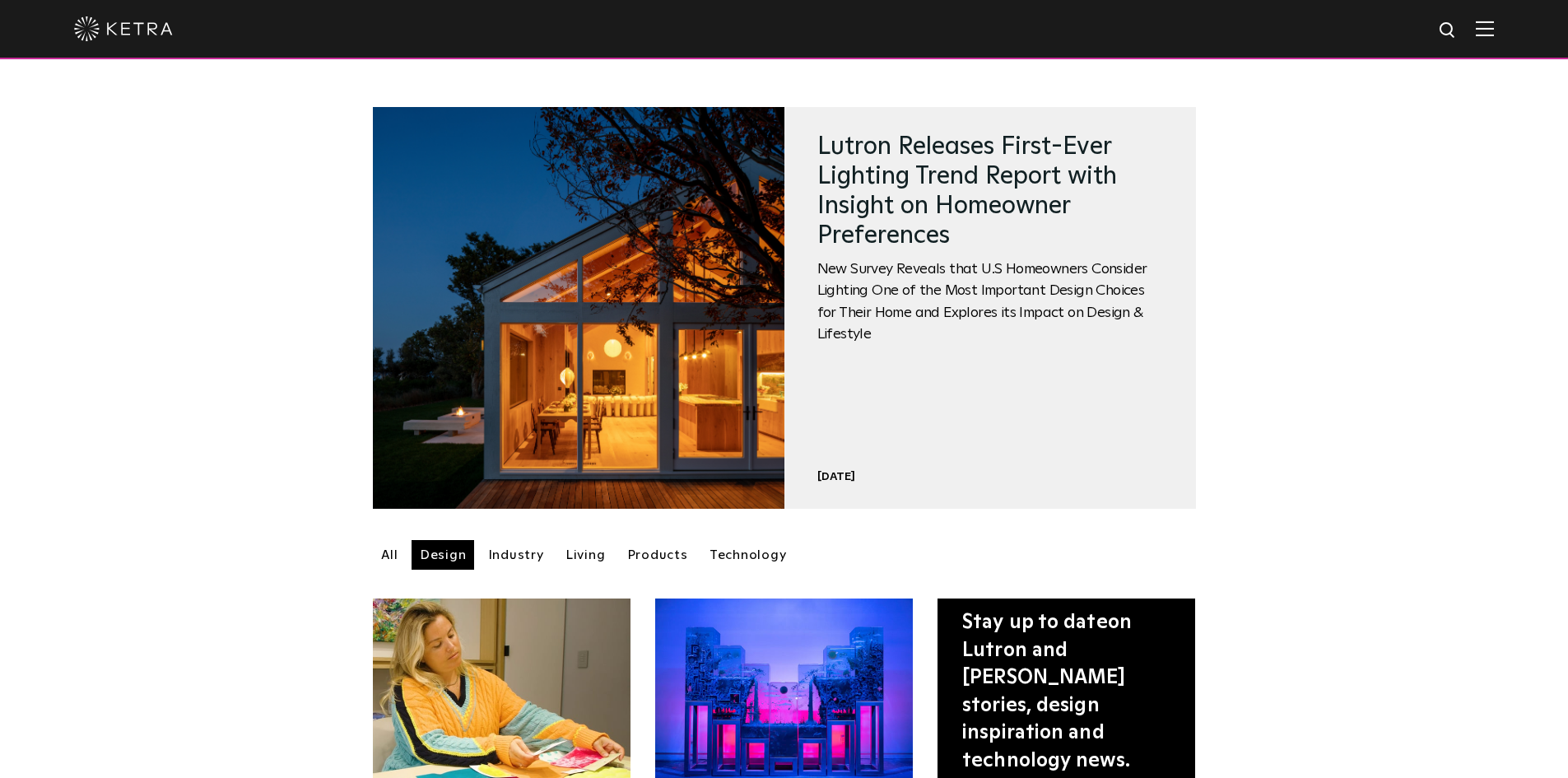
click at [395, 556] on link "All" at bounding box center [389, 554] width 34 height 29
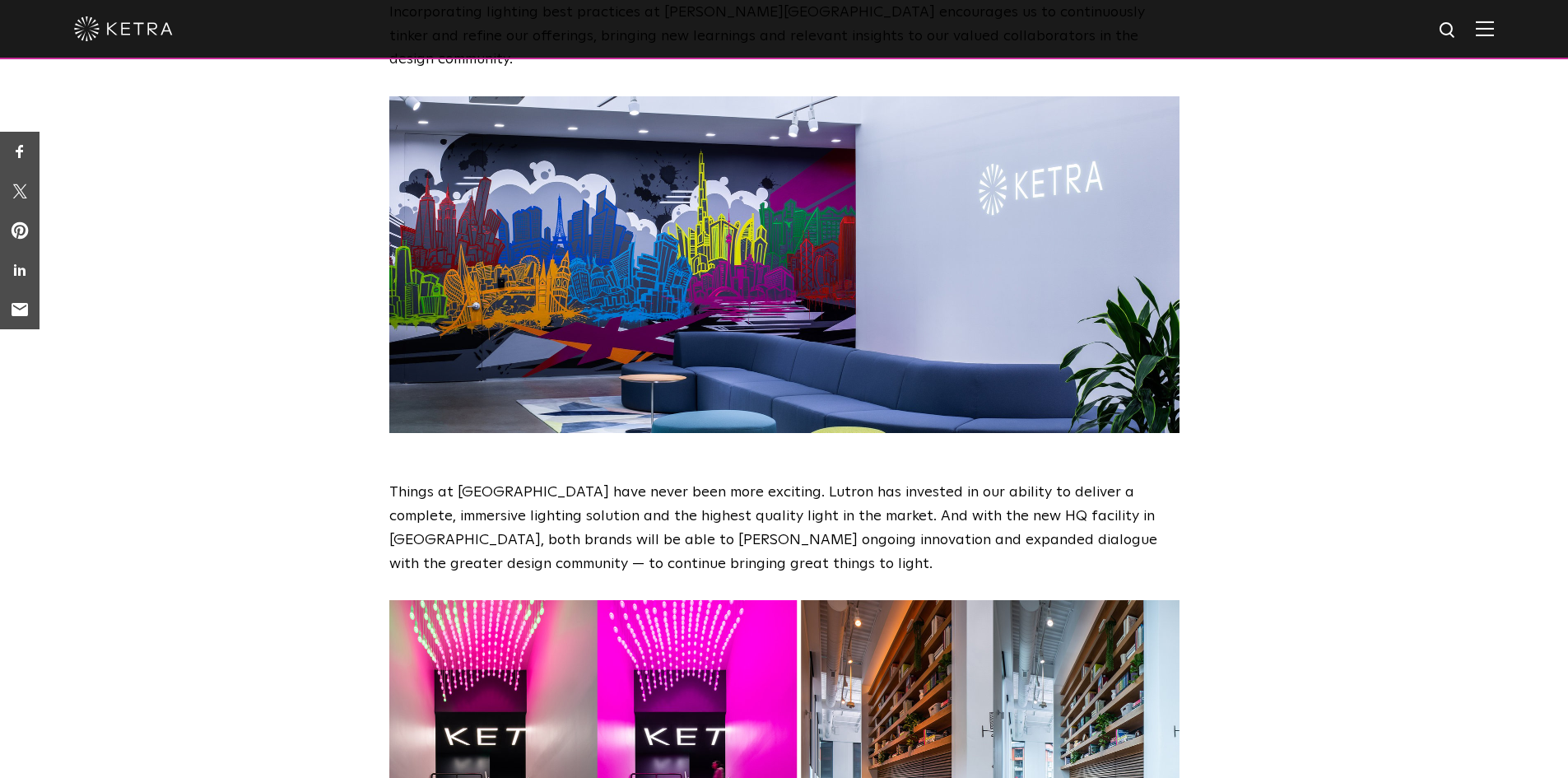
scroll to position [5184, 0]
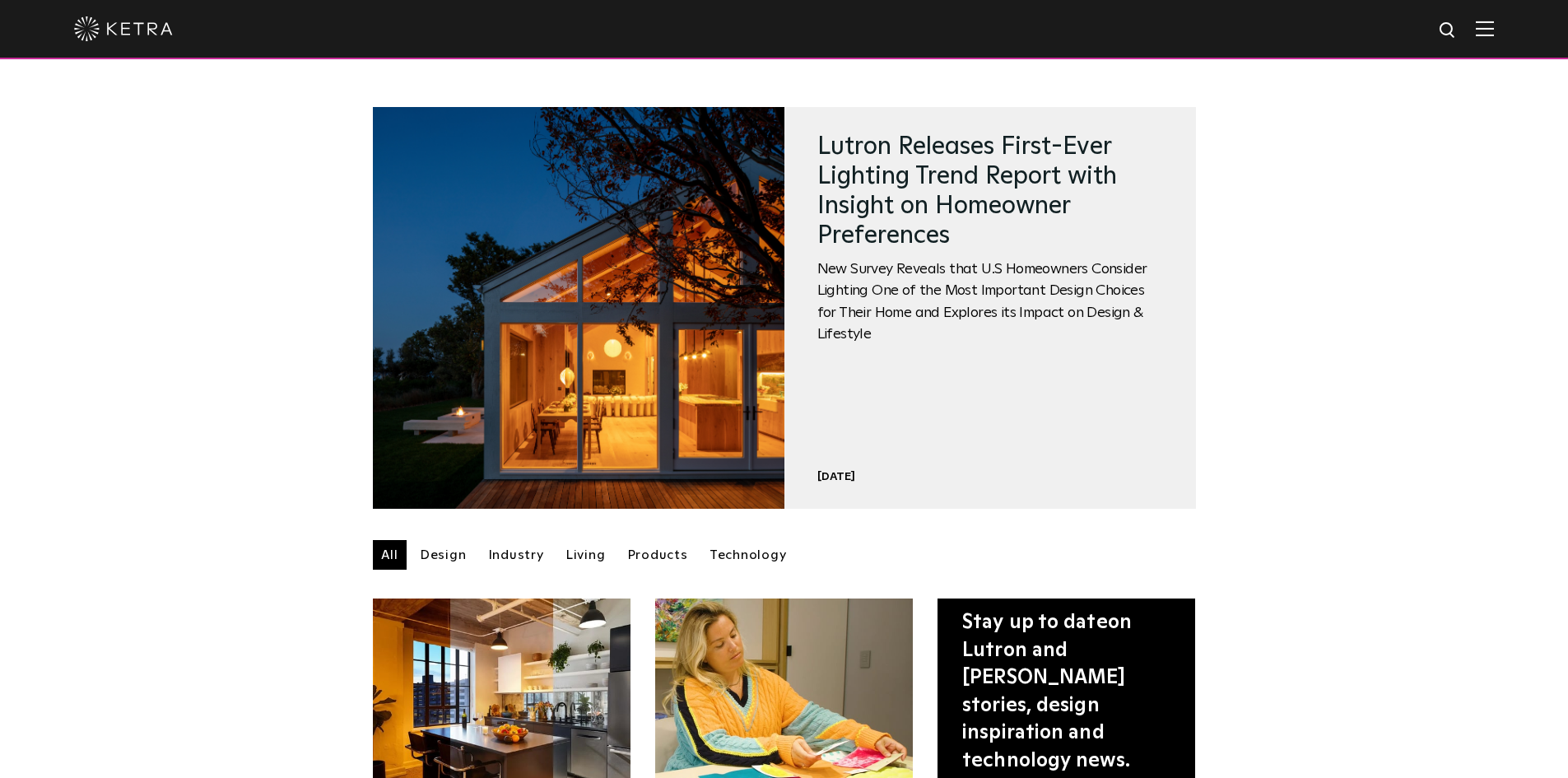
click at [508, 555] on link "Industry" at bounding box center [515, 554] width 72 height 29
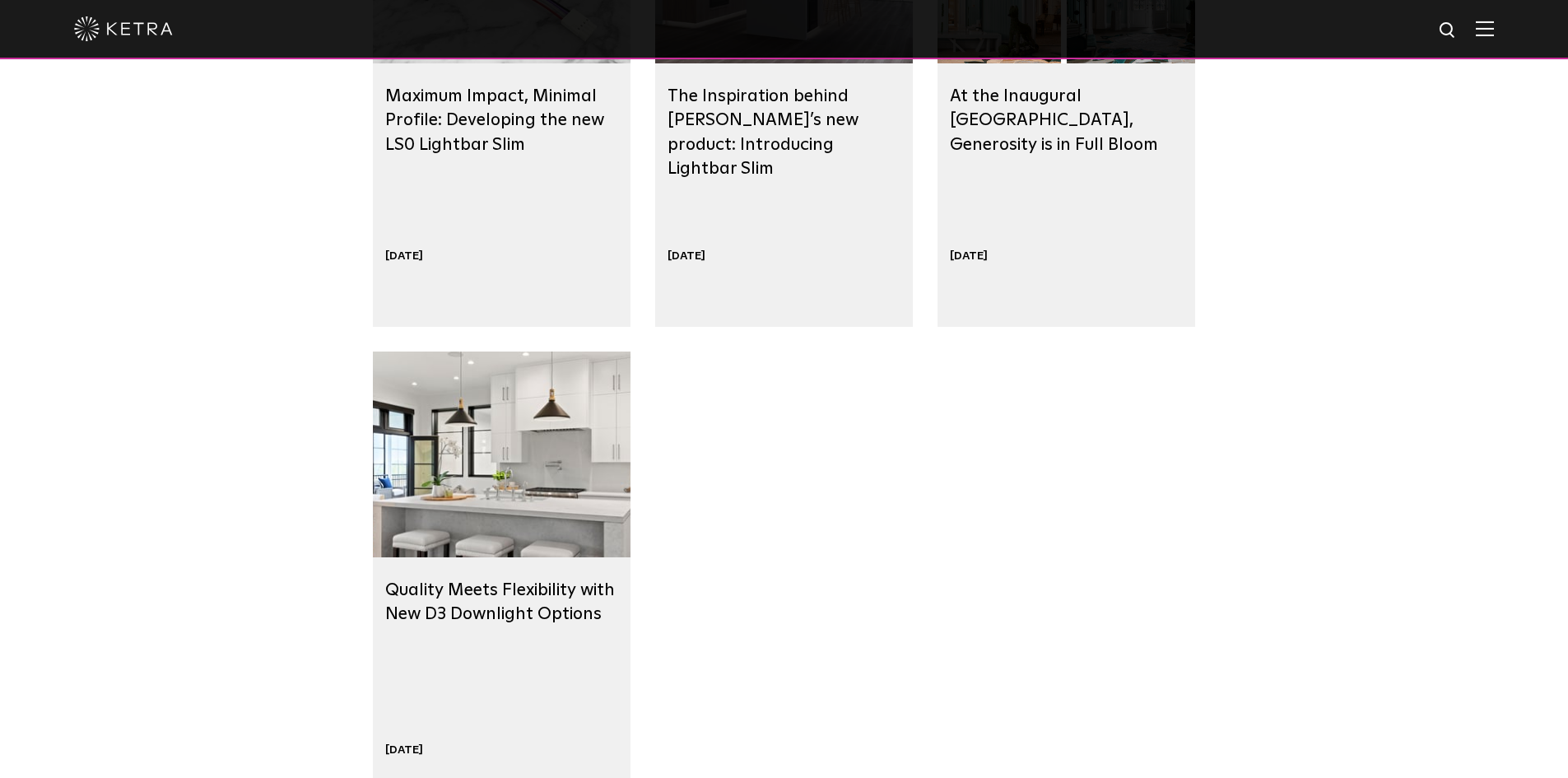
scroll to position [1481, 0]
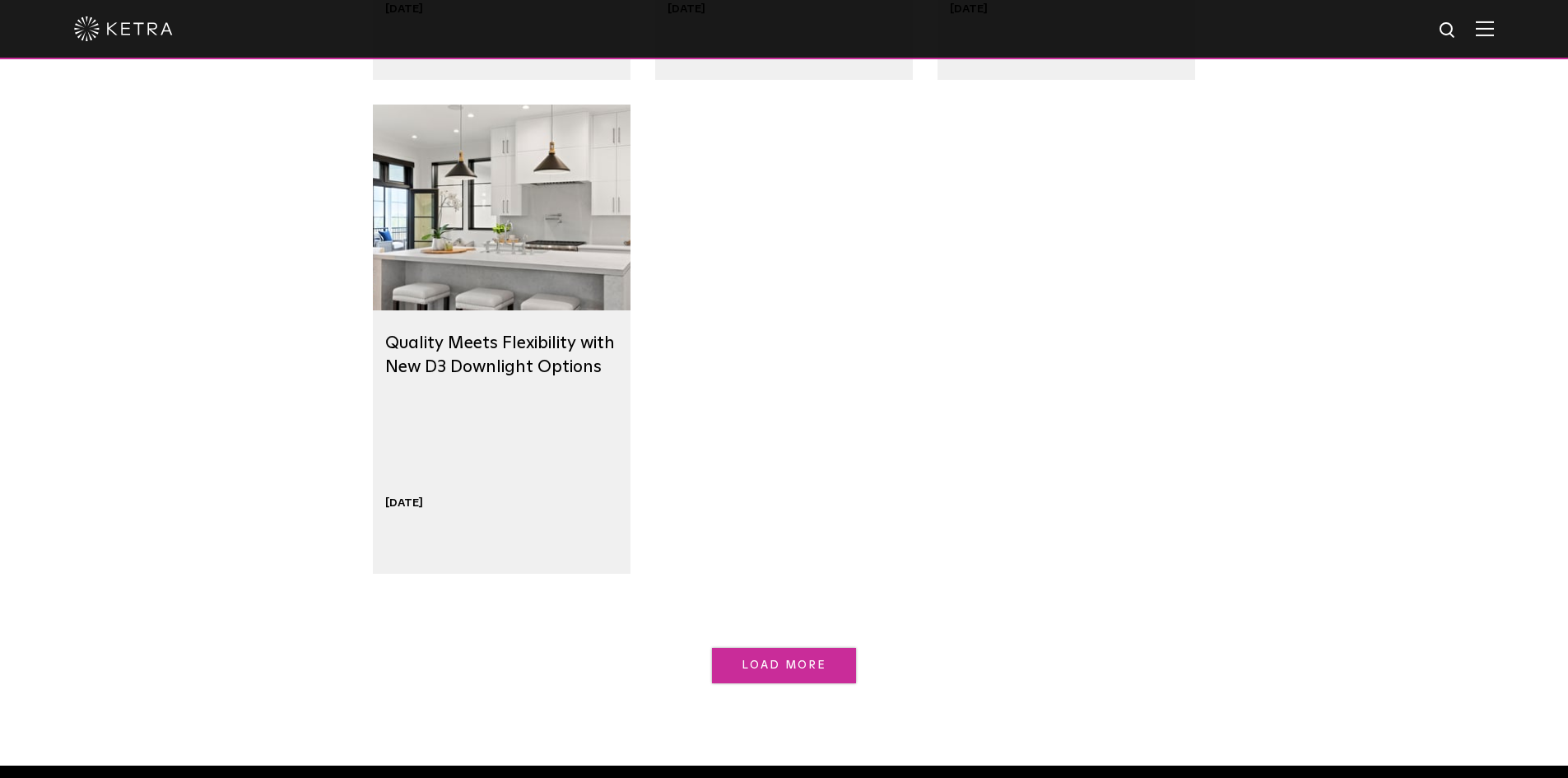
click at [805, 673] on link "Load More" at bounding box center [784, 665] width 144 height 36
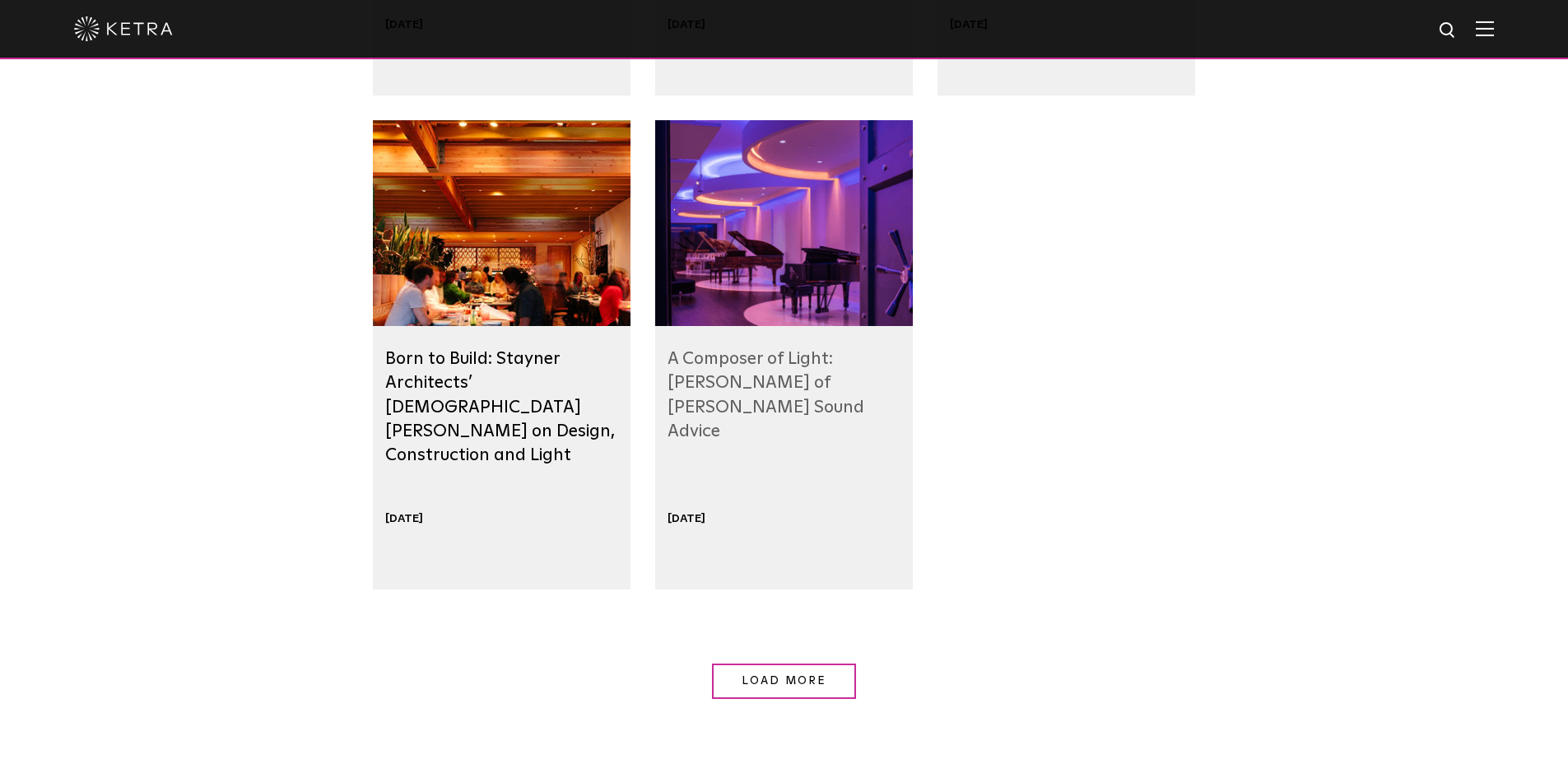
scroll to position [2468, 0]
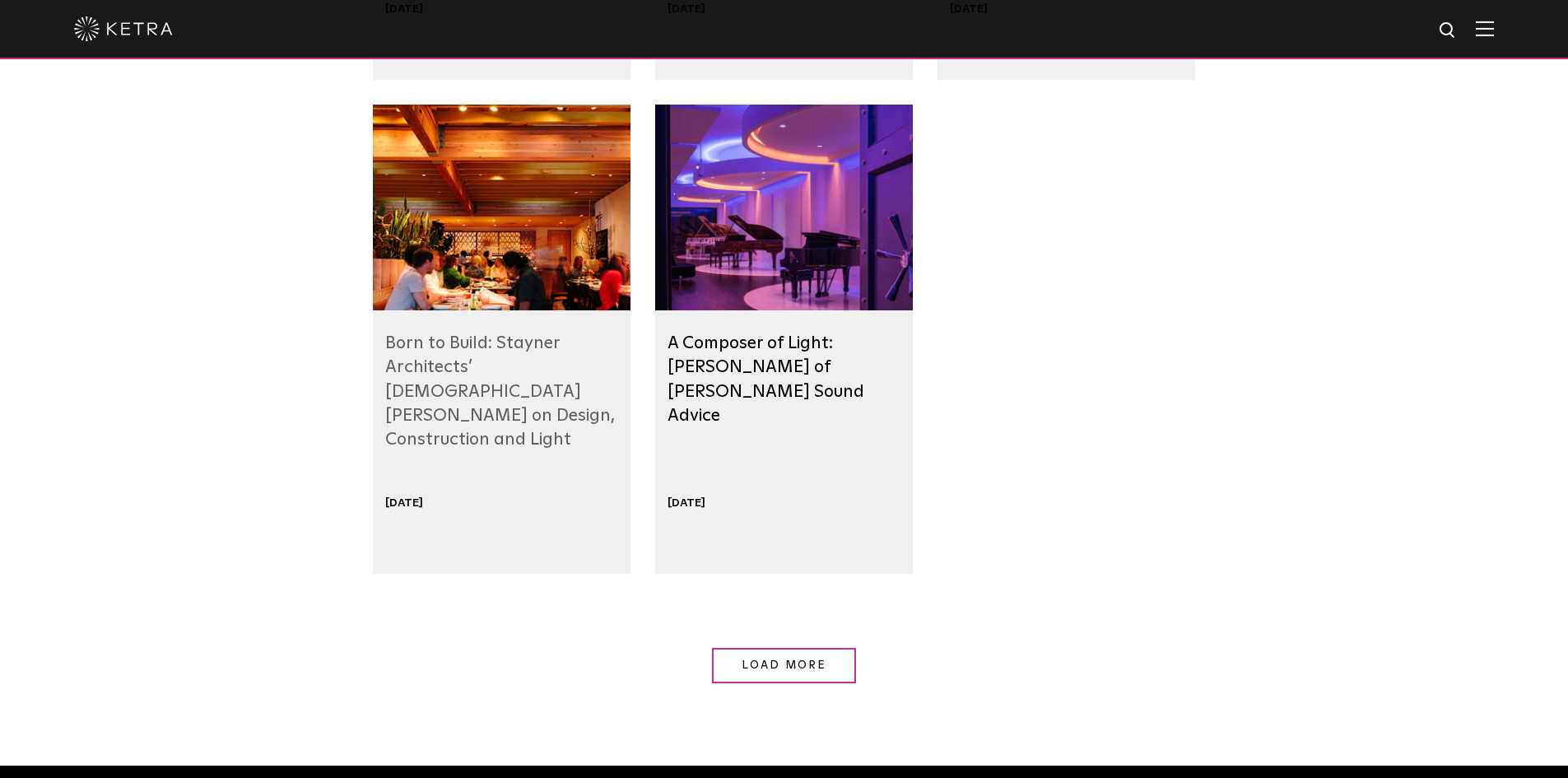
click at [458, 367] on link "Born to Build: Stayner Architects’ Christian Stayner on Design, Construction an…" at bounding box center [500, 391] width 229 height 114
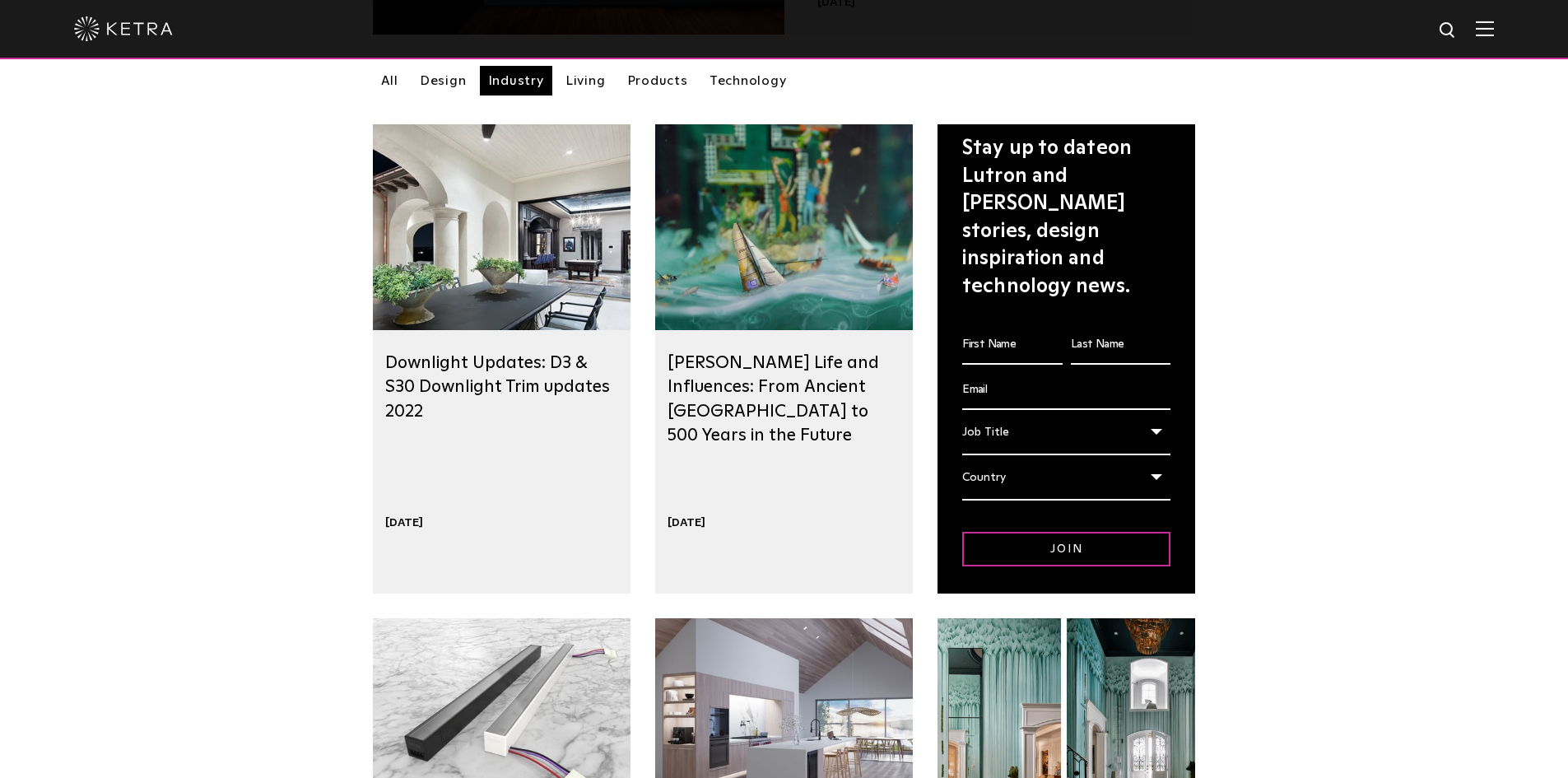
scroll to position [0, 0]
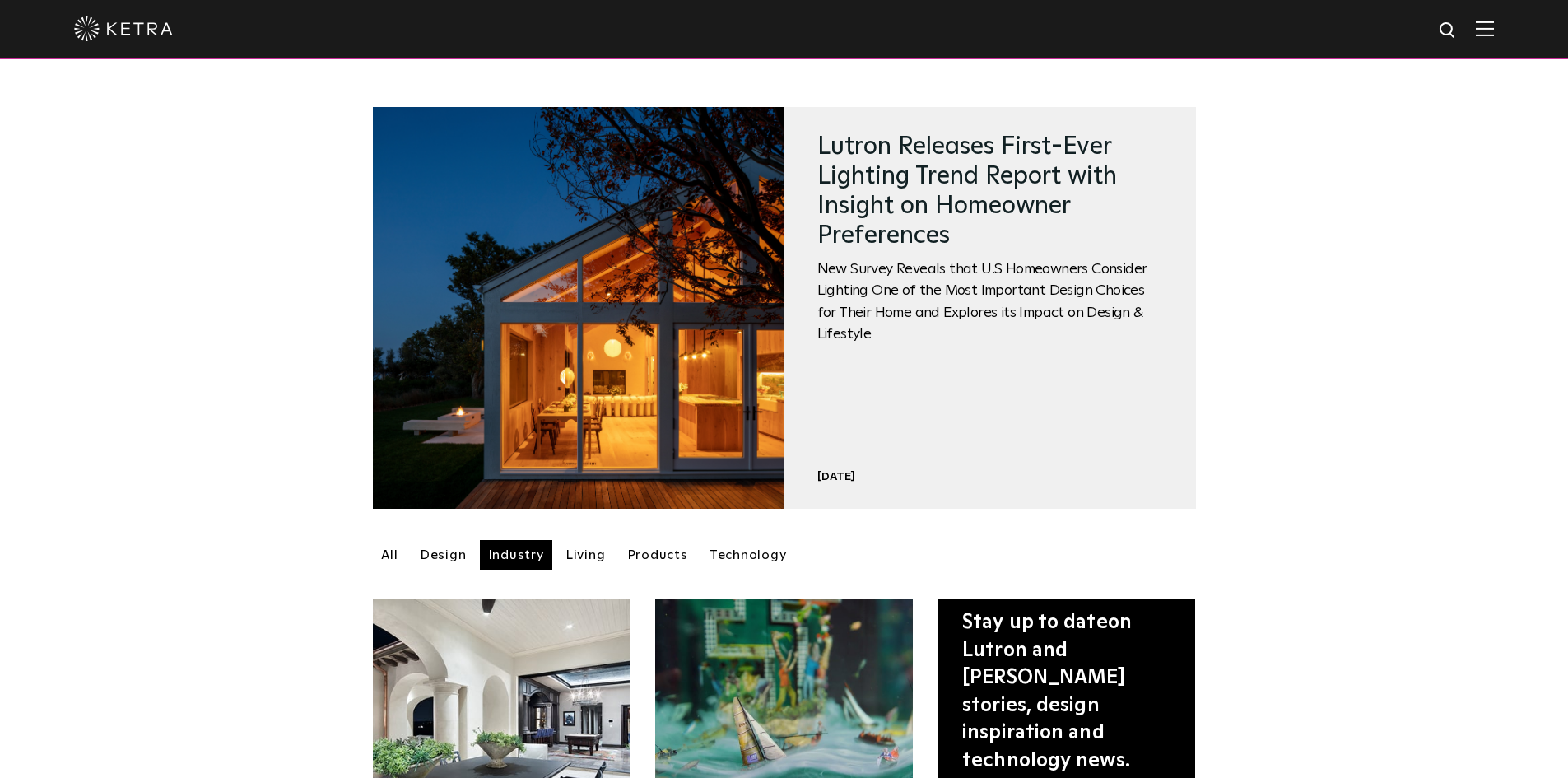
click at [1494, 20] on div at bounding box center [784, 28] width 1420 height 58
click at [1493, 33] on img at bounding box center [1485, 28] width 18 height 16
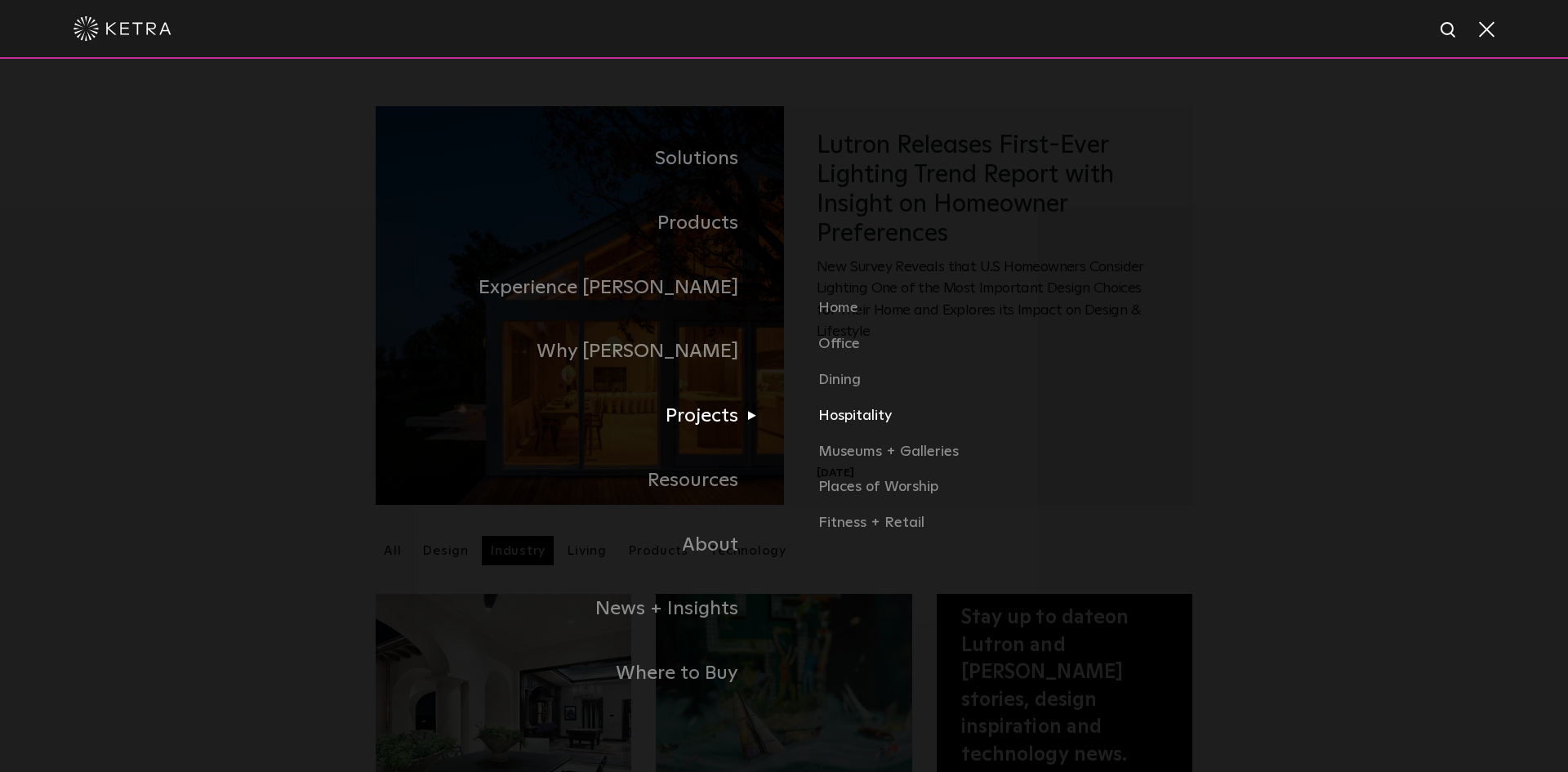
click at [842, 416] on link "Hospitality" at bounding box center [1075, 422] width 513 height 36
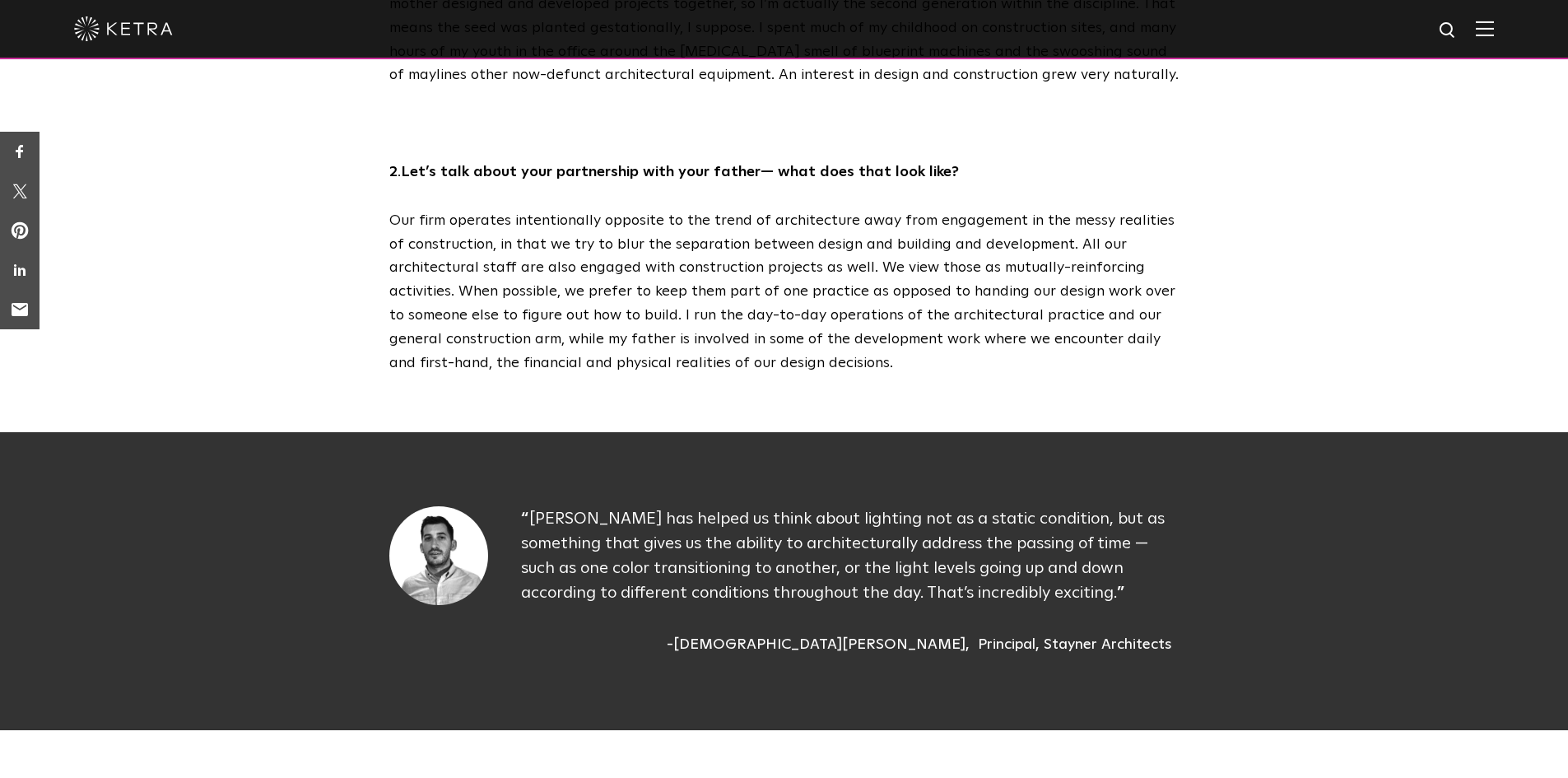
scroll to position [1235, 0]
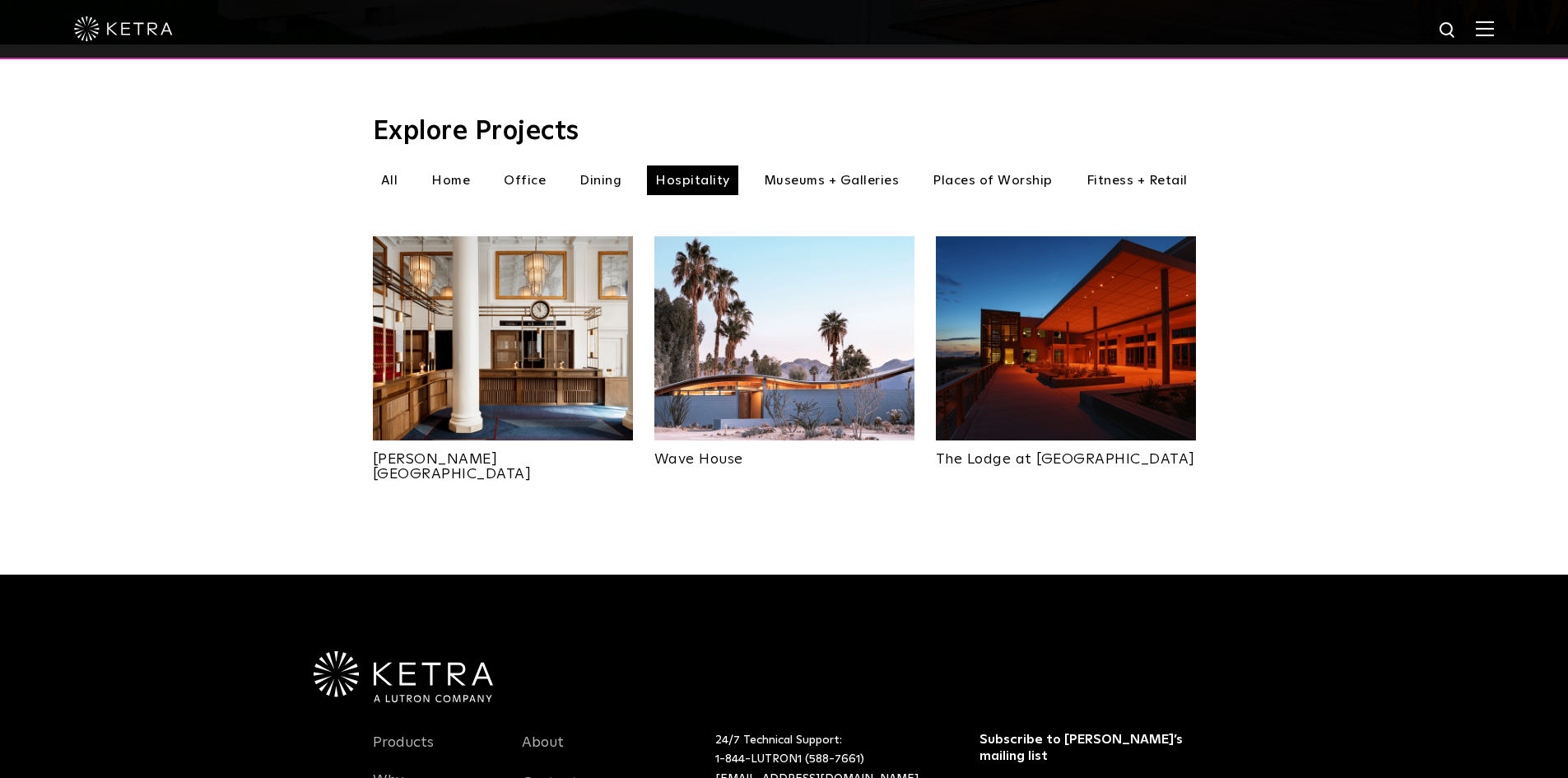
scroll to position [494, 0]
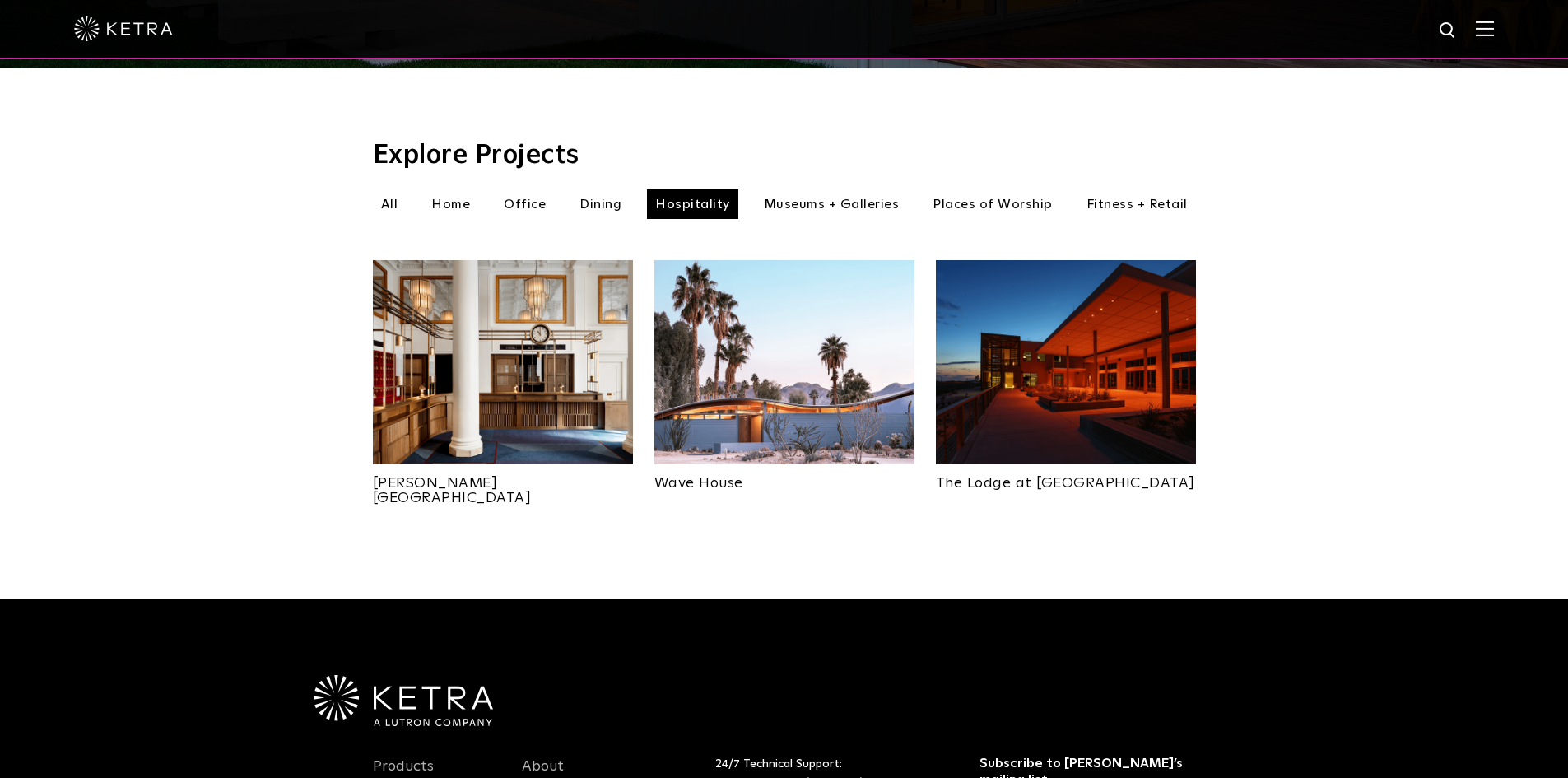
click at [779, 389] on img at bounding box center [784, 362] width 260 height 204
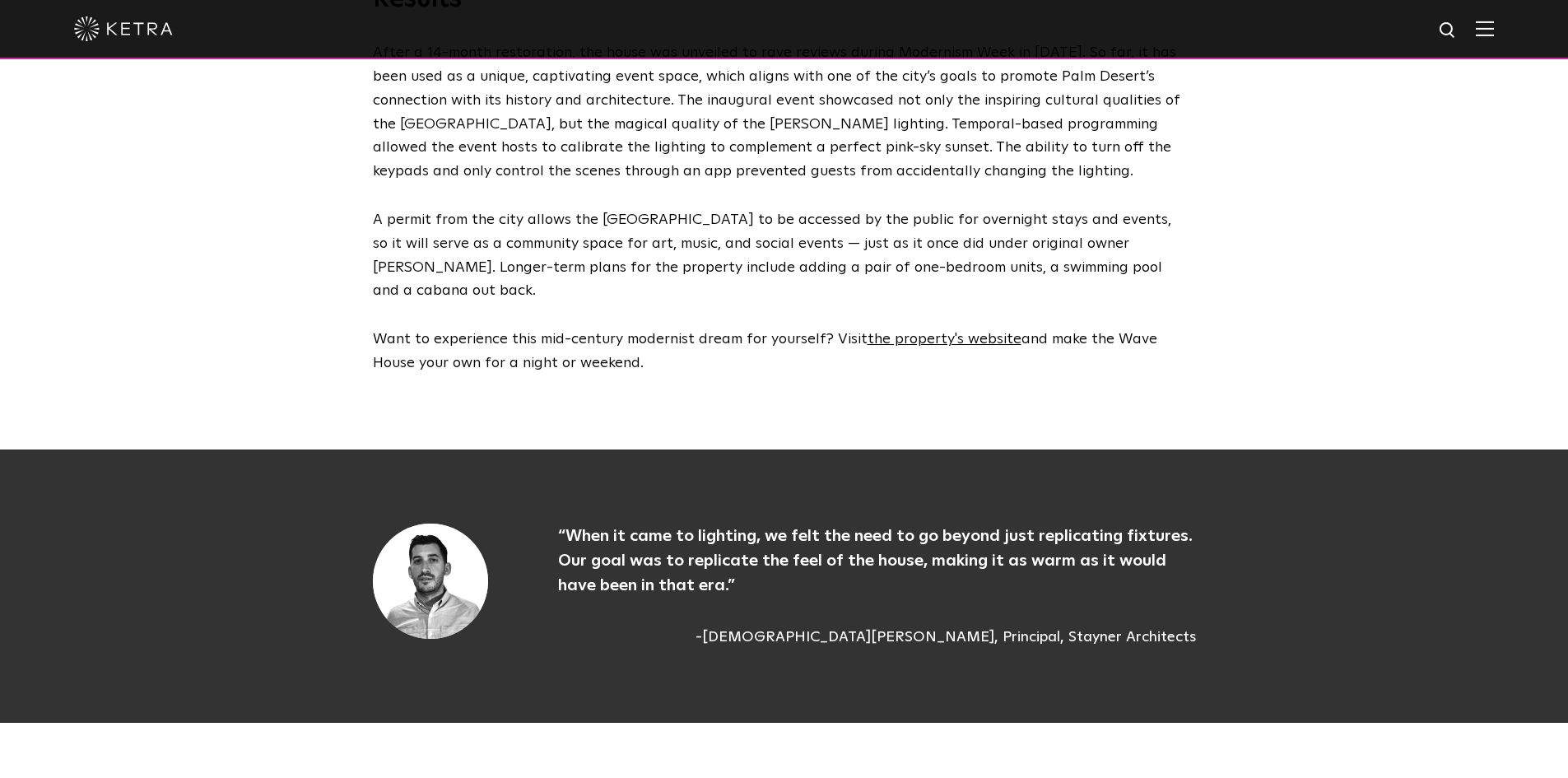
scroll to position [4937, 0]
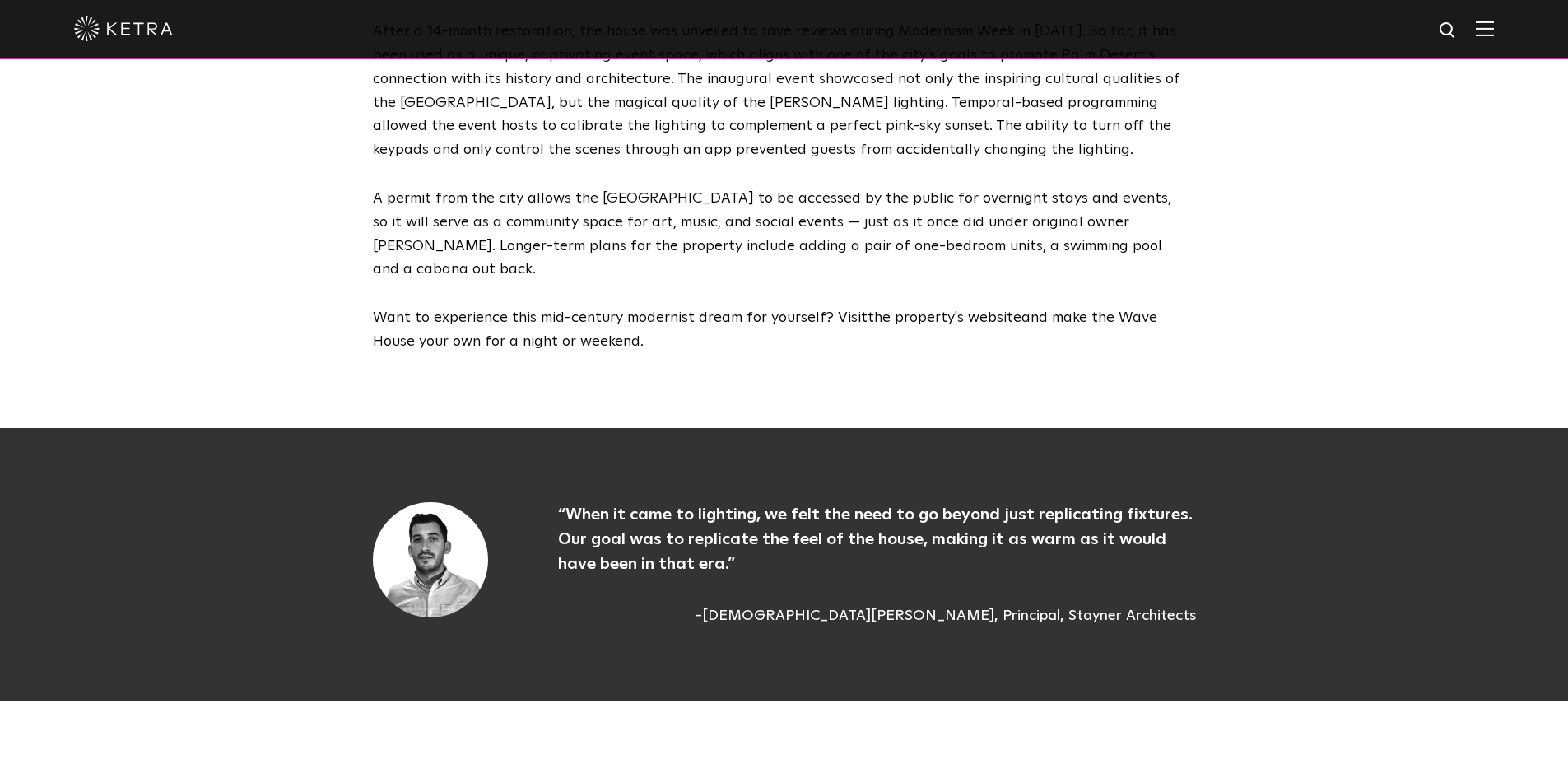
click at [961, 310] on link "the property's website" at bounding box center [944, 318] width 154 height 15
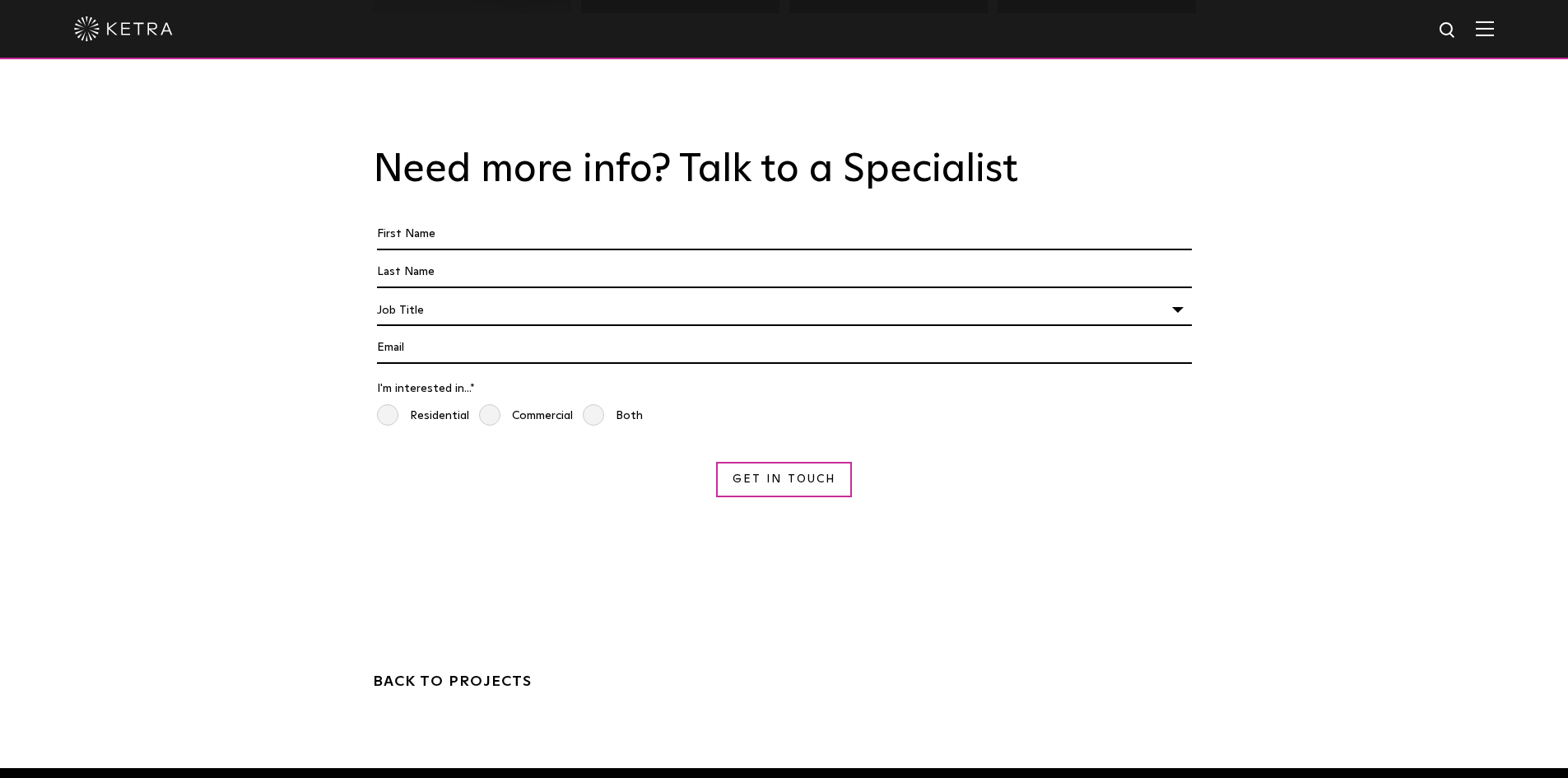
scroll to position [6401, 0]
